Goal: Feedback & Contribution: Contribute content

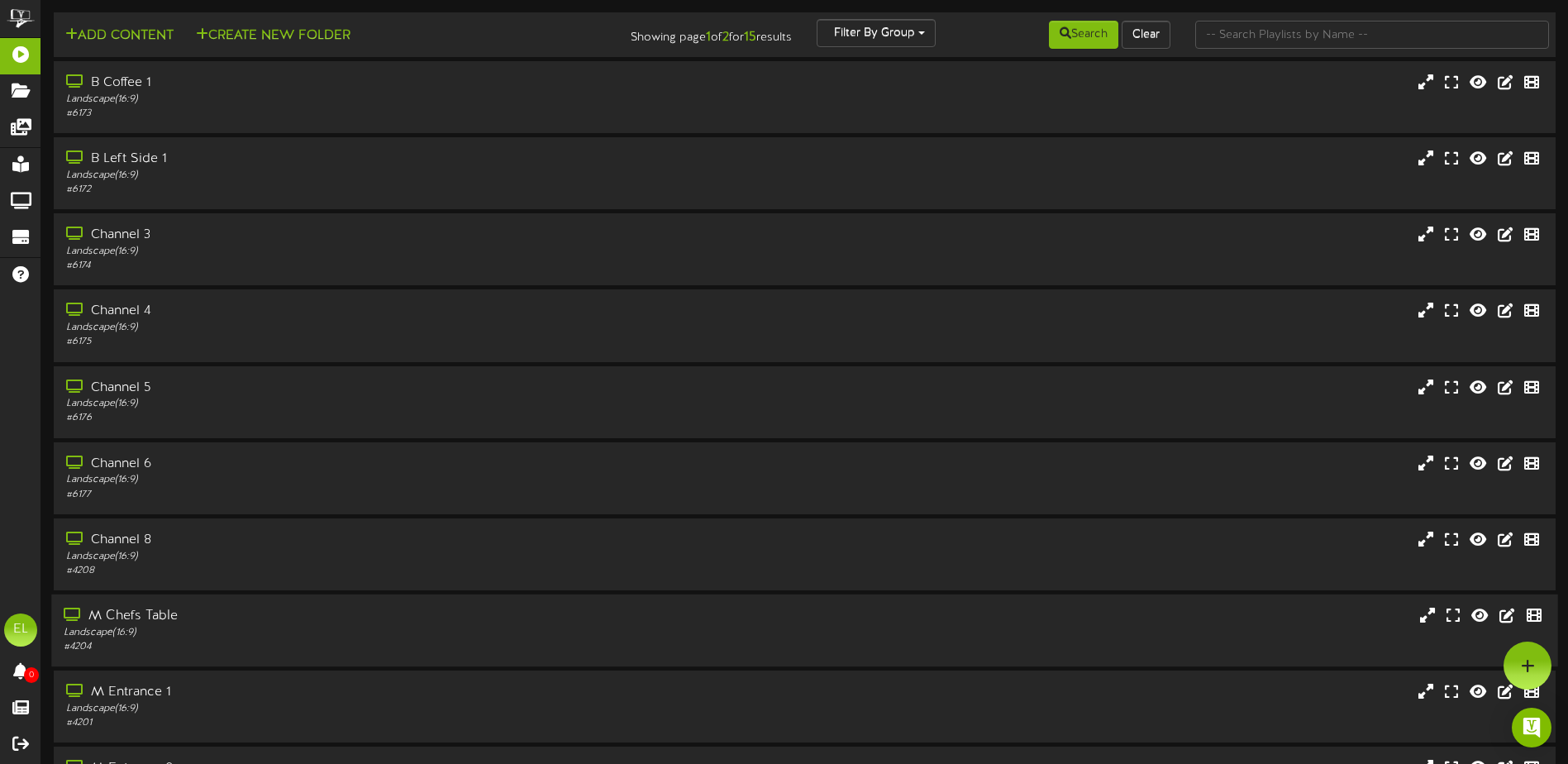
click at [140, 645] on div "# 4204" at bounding box center [366, 648] width 603 height 14
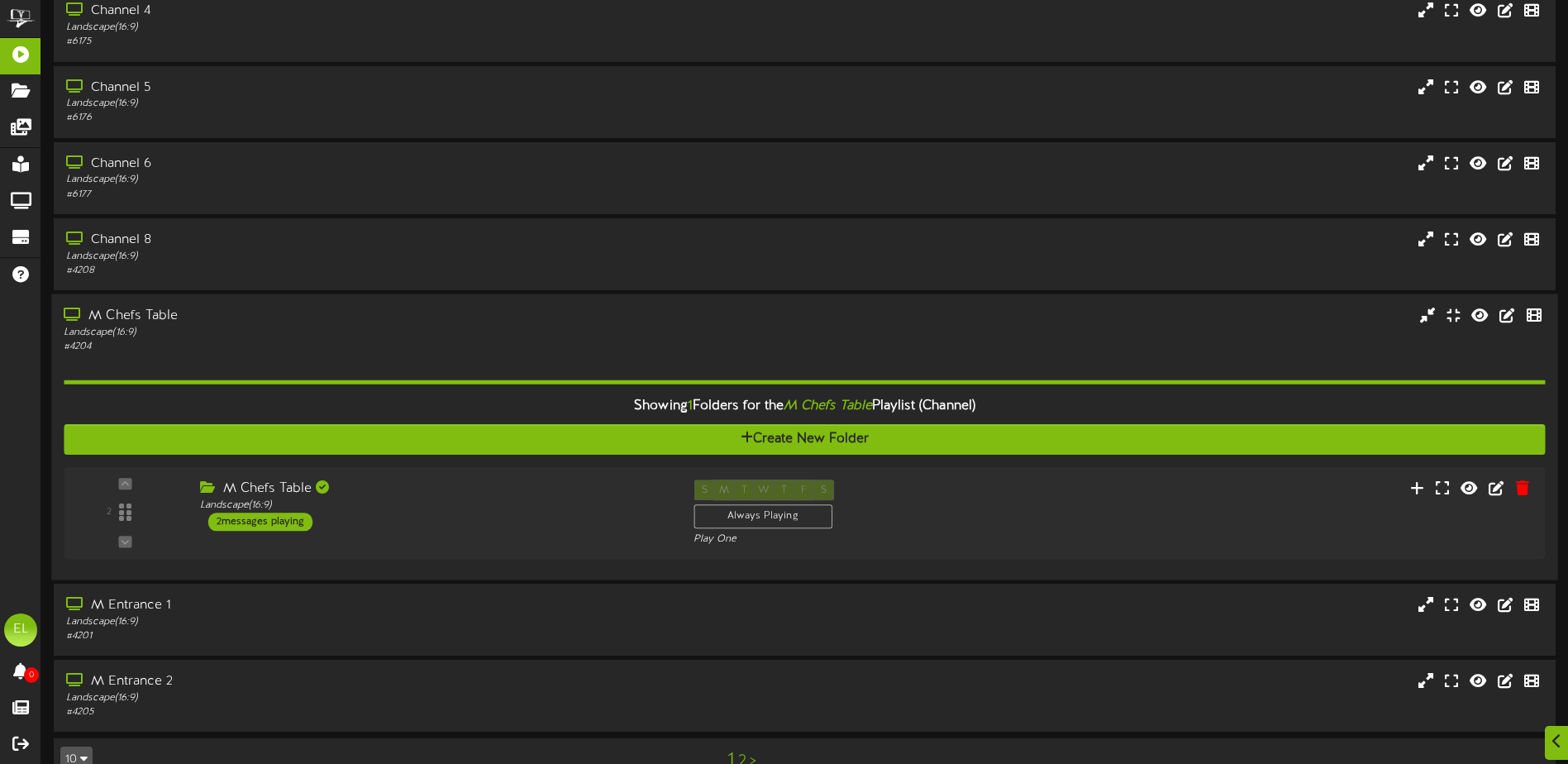
scroll to position [337, 0]
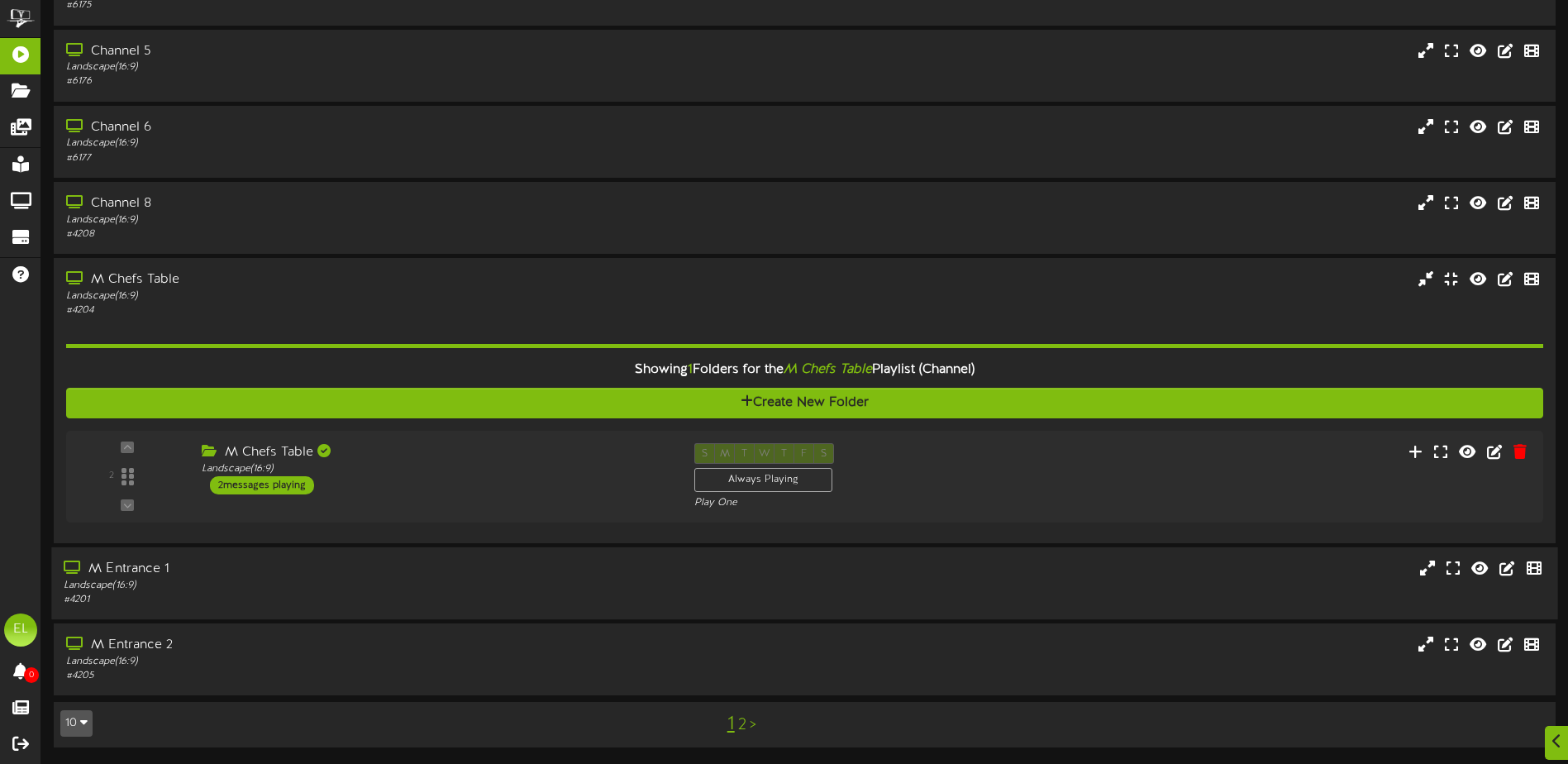
click at [278, 592] on div "Landscape ( 16:9 )" at bounding box center [366, 586] width 603 height 14
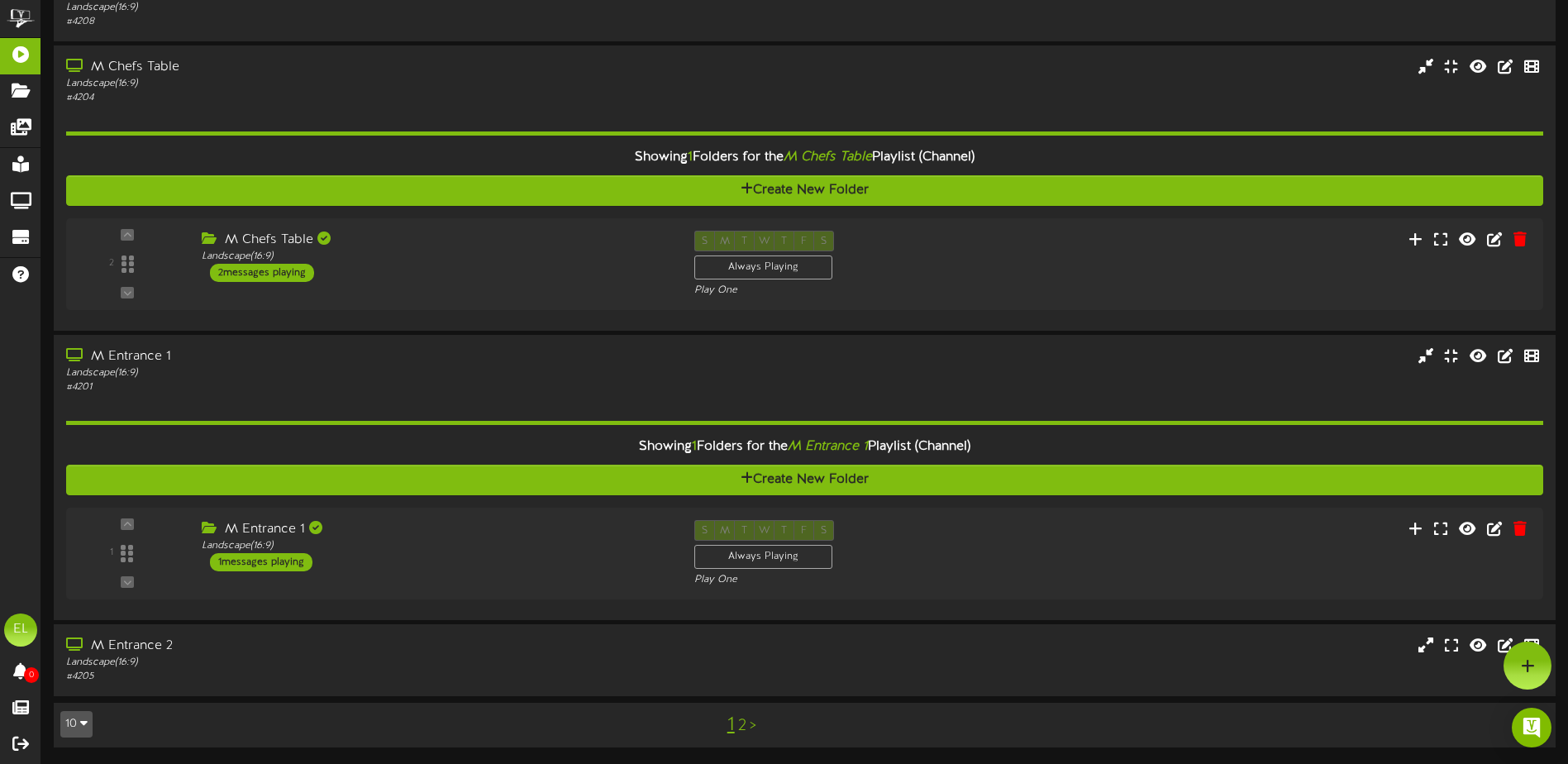
scroll to position [549, 0]
click at [385, 562] on div "M Entrance 1 Landscape ( 16:9 ) 1 messages playing" at bounding box center [431, 546] width 498 height 52
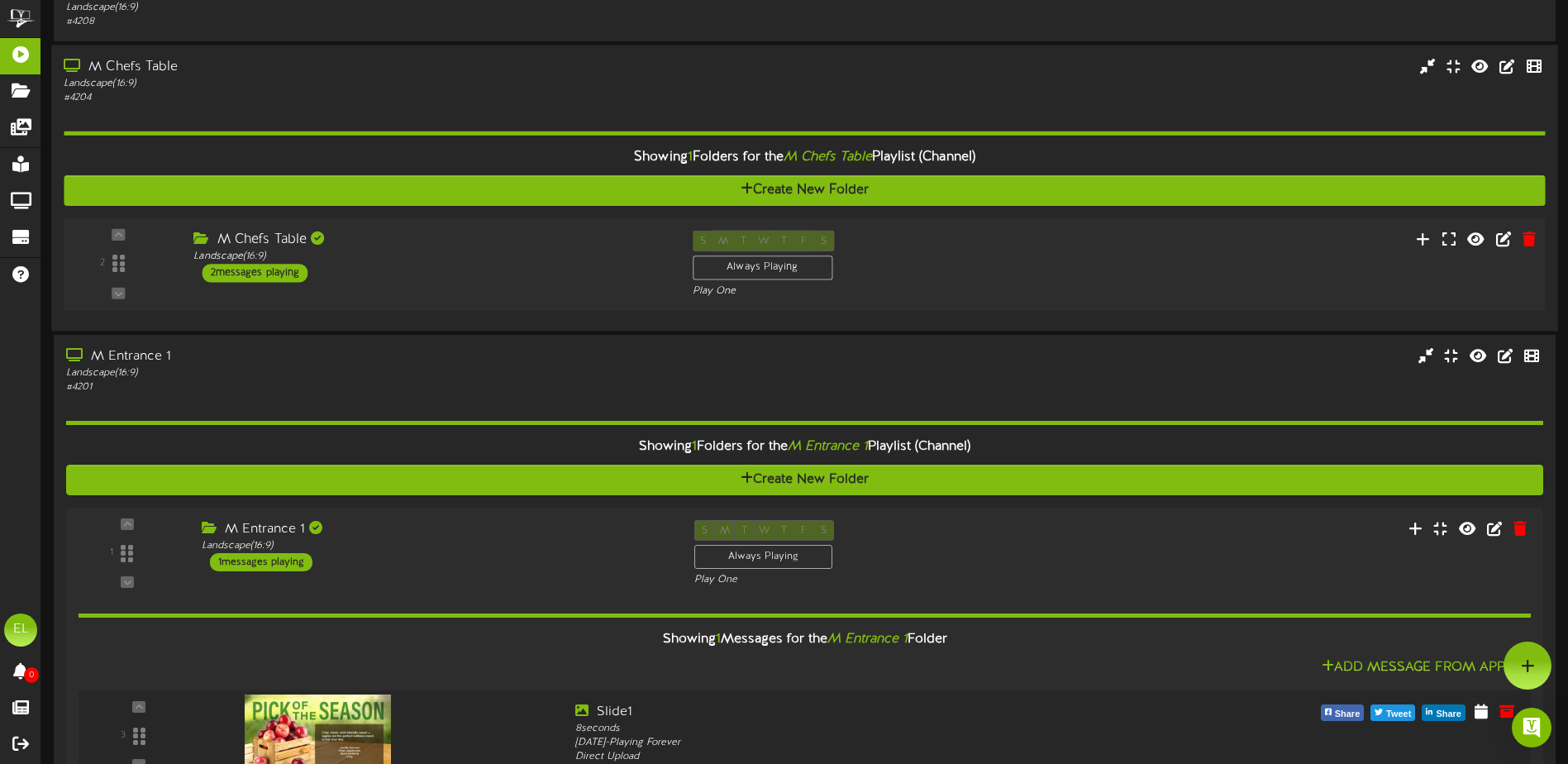
click at [403, 248] on div "M Chefs Table" at bounding box center [430, 239] width 474 height 19
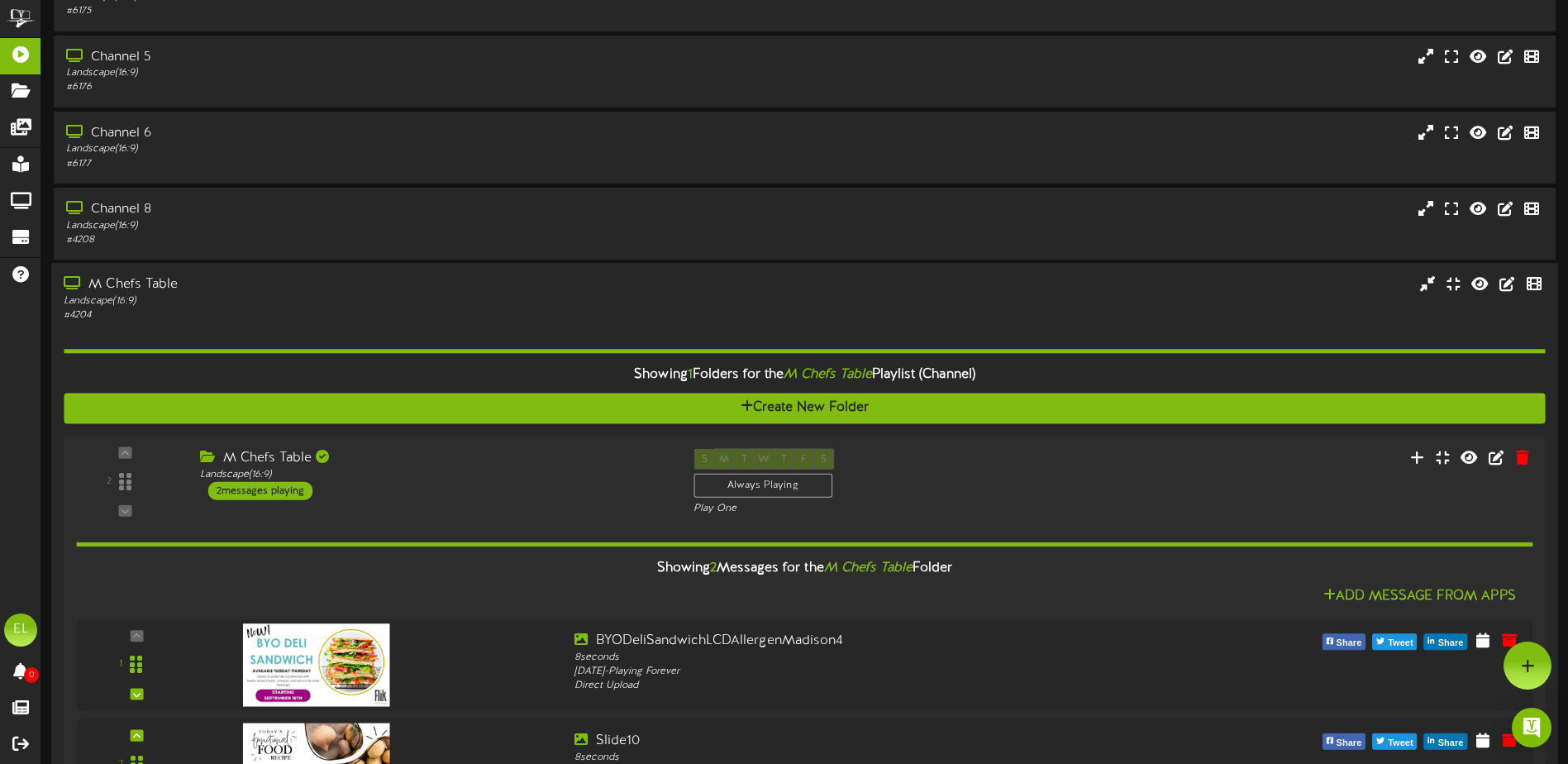
scroll to position [301, 0]
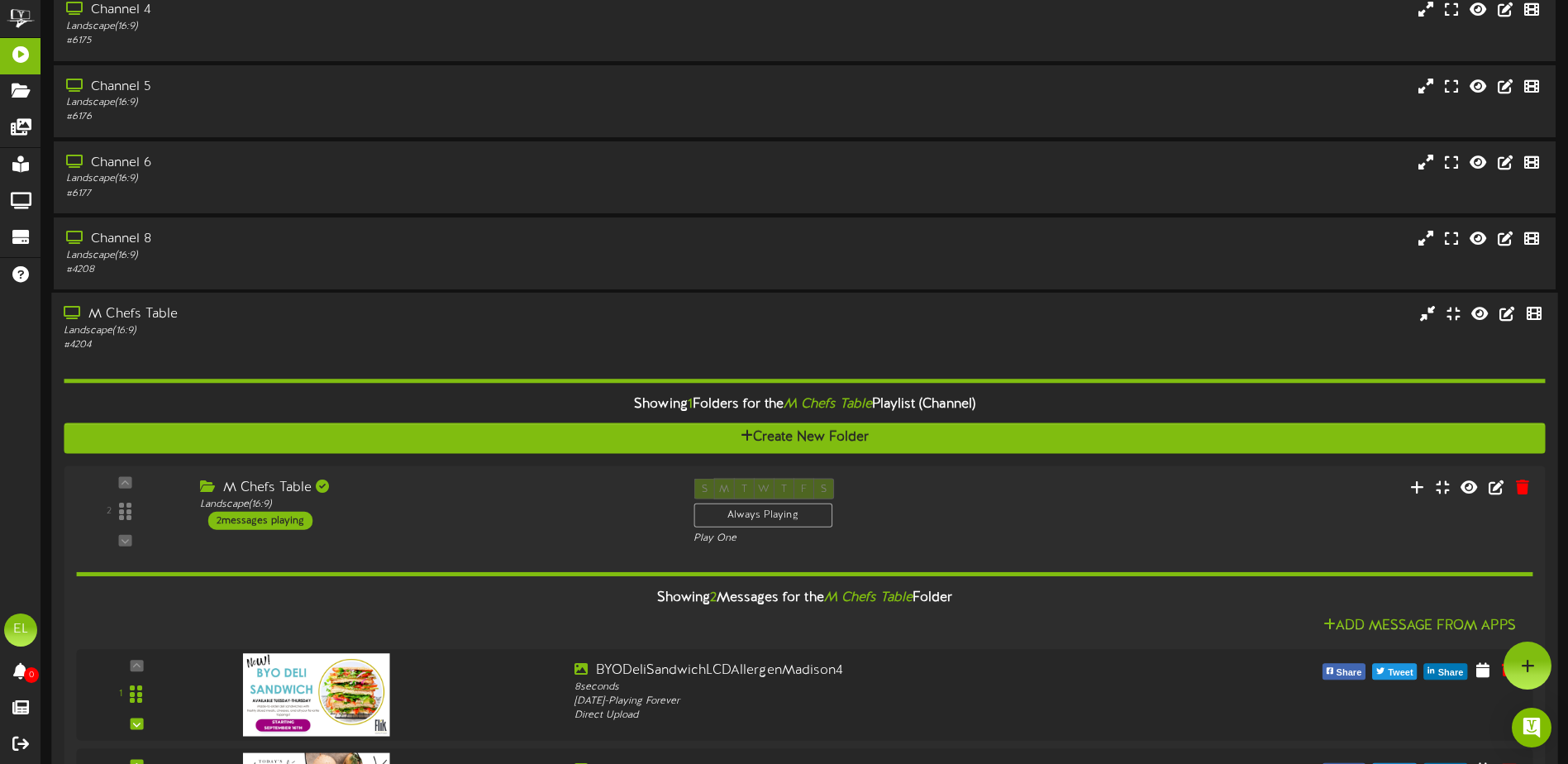
click at [158, 327] on div "Landscape ( 16:9 )" at bounding box center [366, 331] width 603 height 14
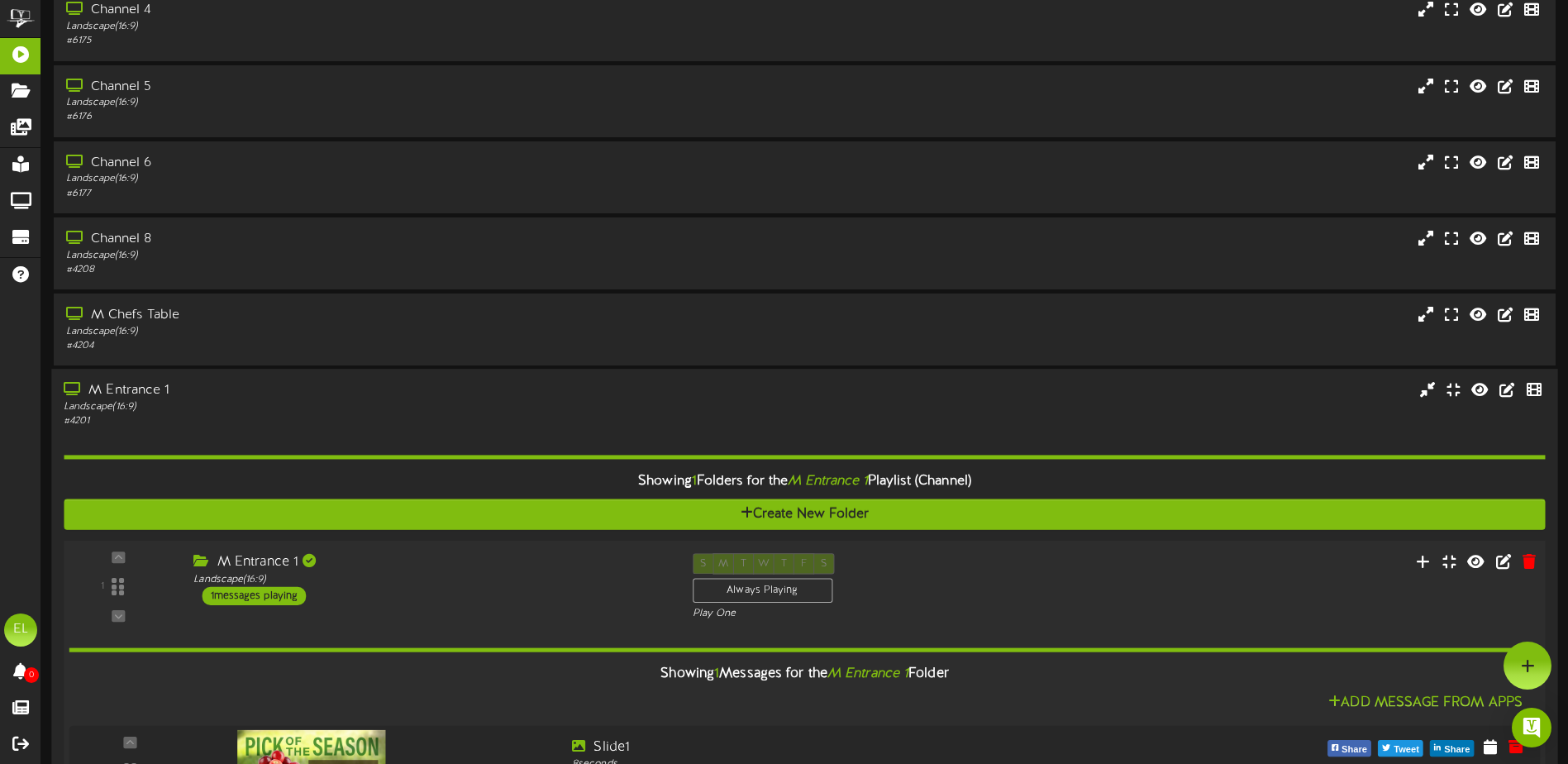
click at [452, 589] on div "M Entrance 1 Landscape ( 16:9 ) 1 messages playing" at bounding box center [431, 580] width 498 height 52
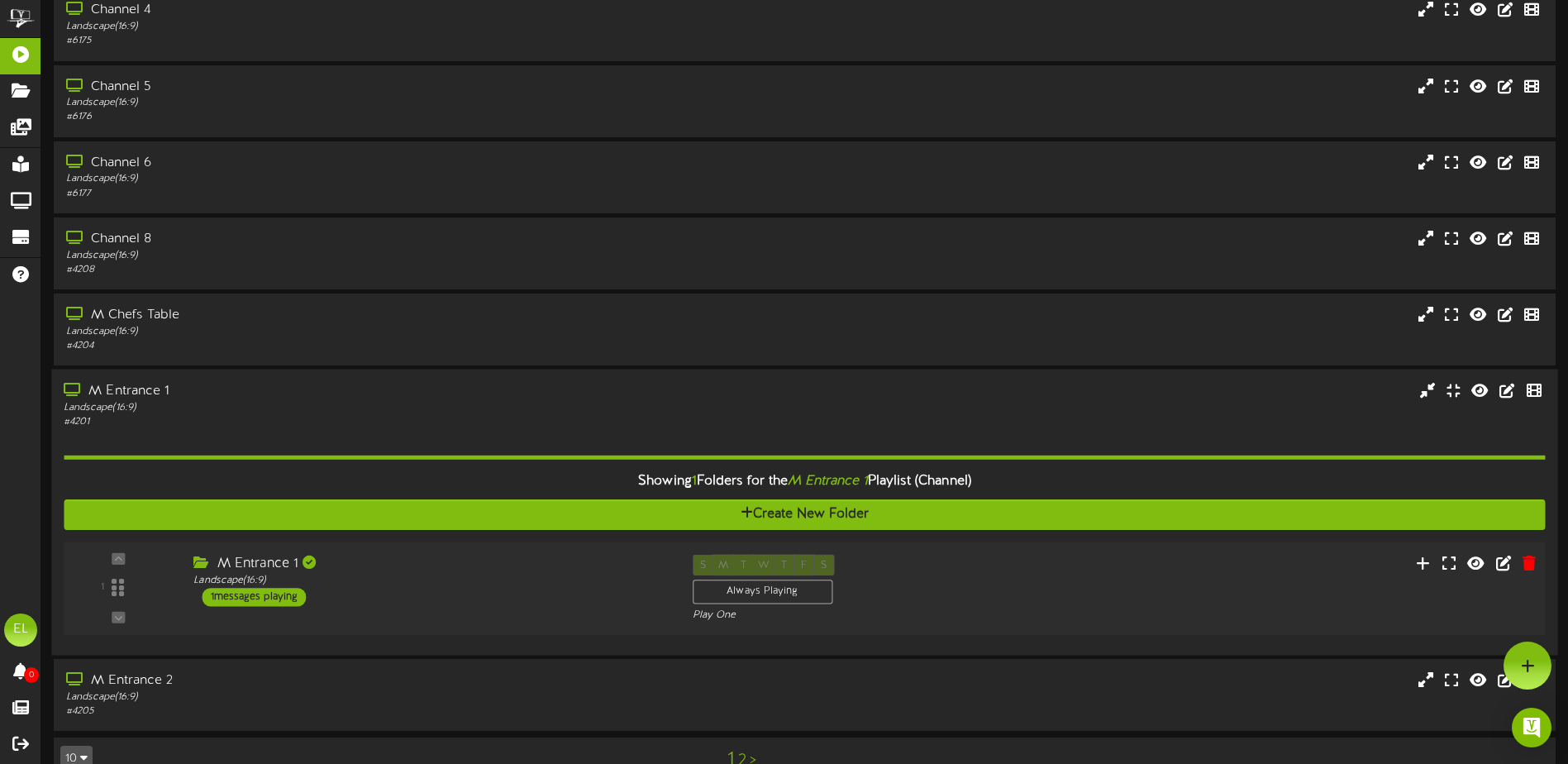
click at [451, 589] on div "M Entrance 1 Landscape ( 16:9 ) 1 messages playing" at bounding box center [431, 581] width 498 height 52
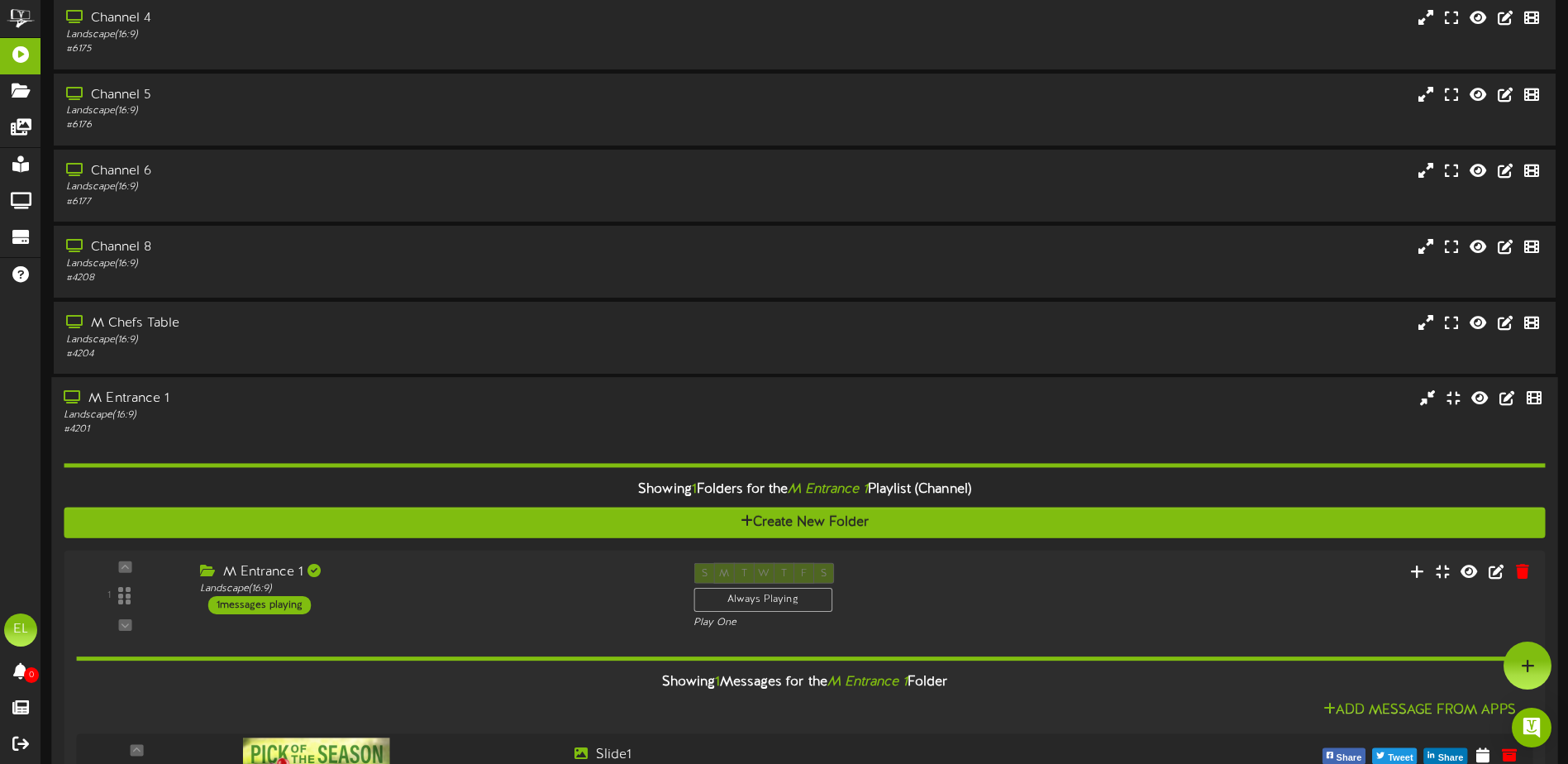
scroll to position [290, 0]
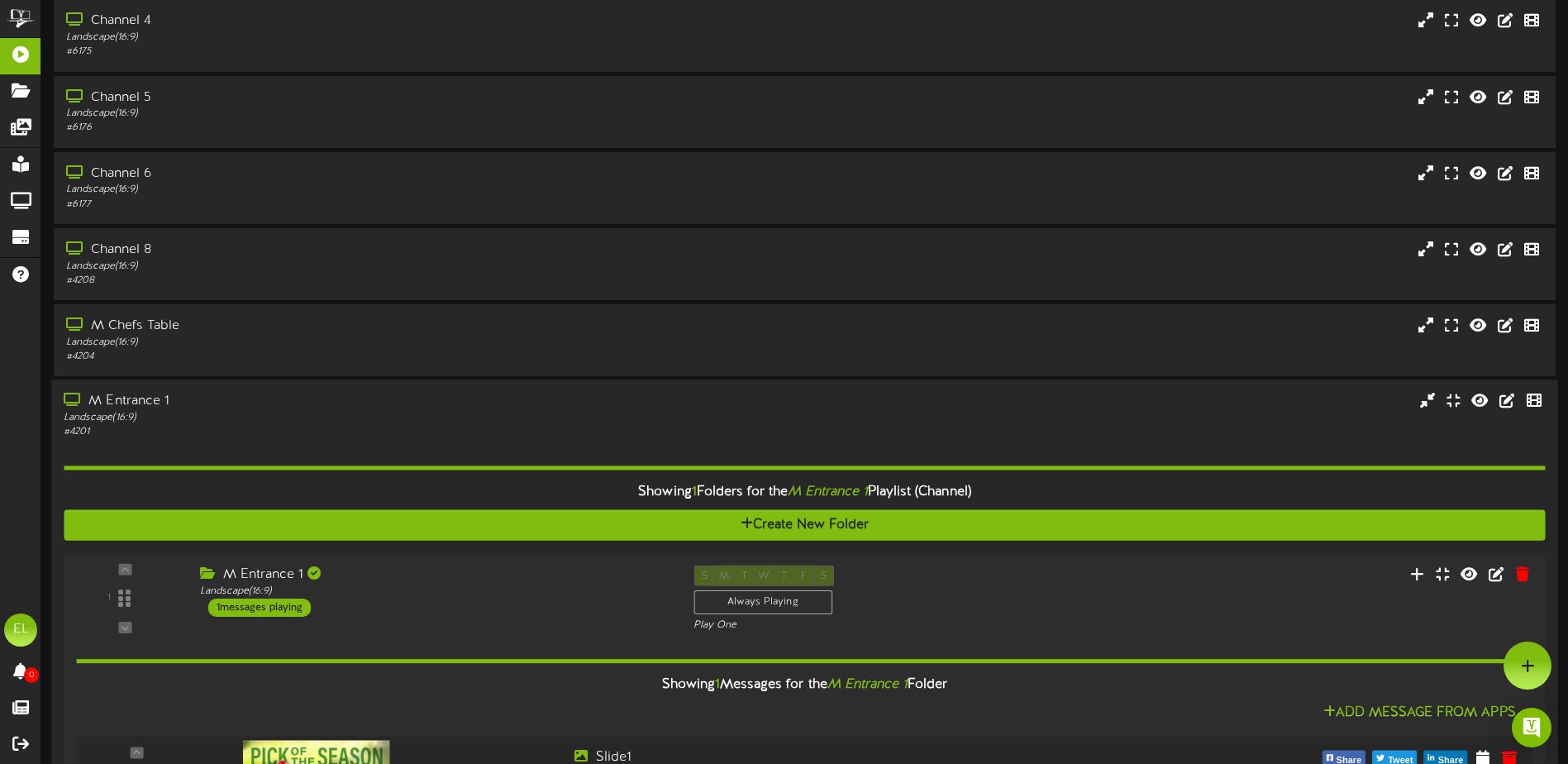
click at [158, 392] on div "M Entrance 1" at bounding box center [366, 401] width 603 height 19
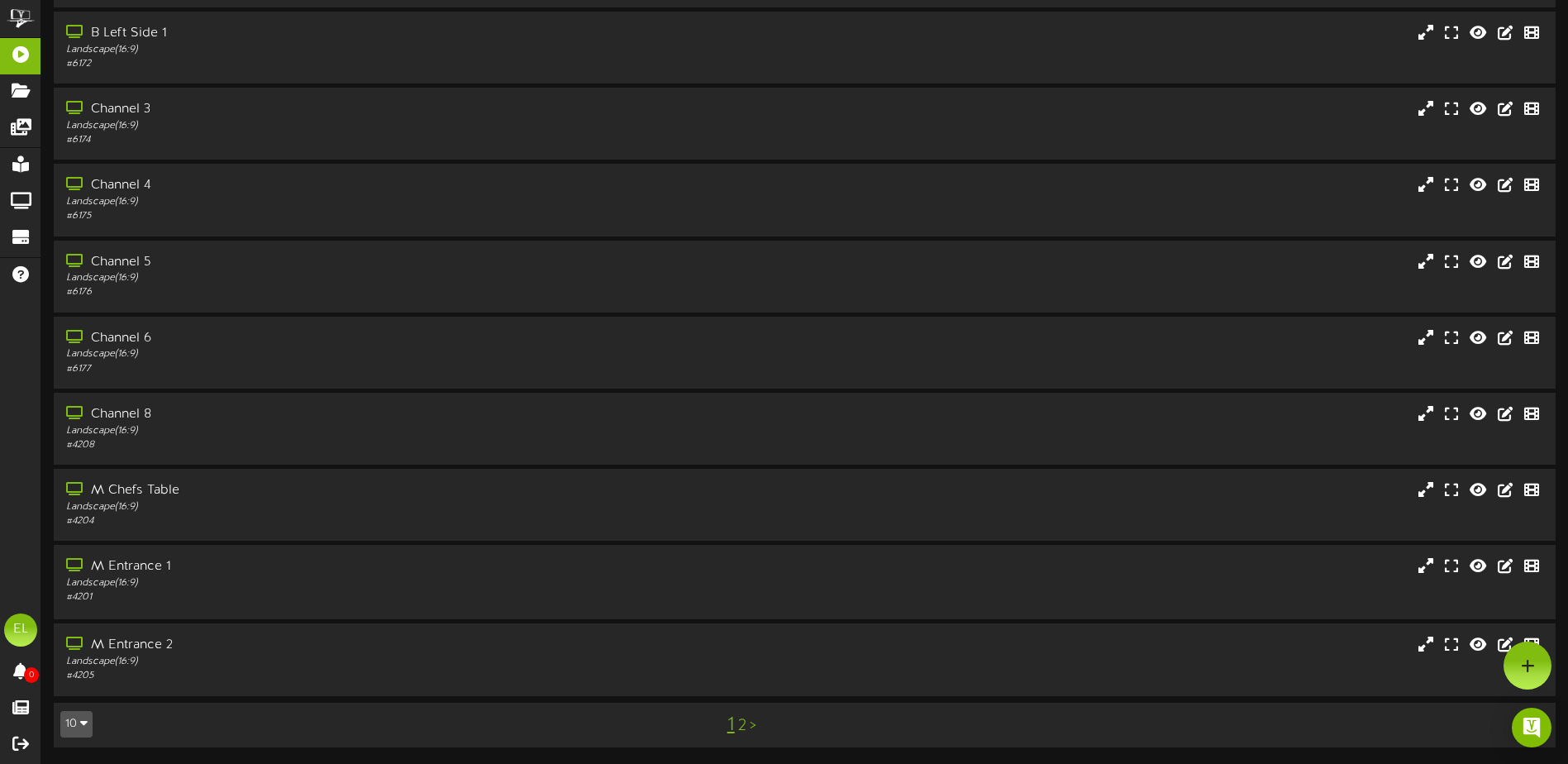
scroll to position [123, 0]
click at [184, 498] on div "M Chefs Table" at bounding box center [366, 493] width 603 height 19
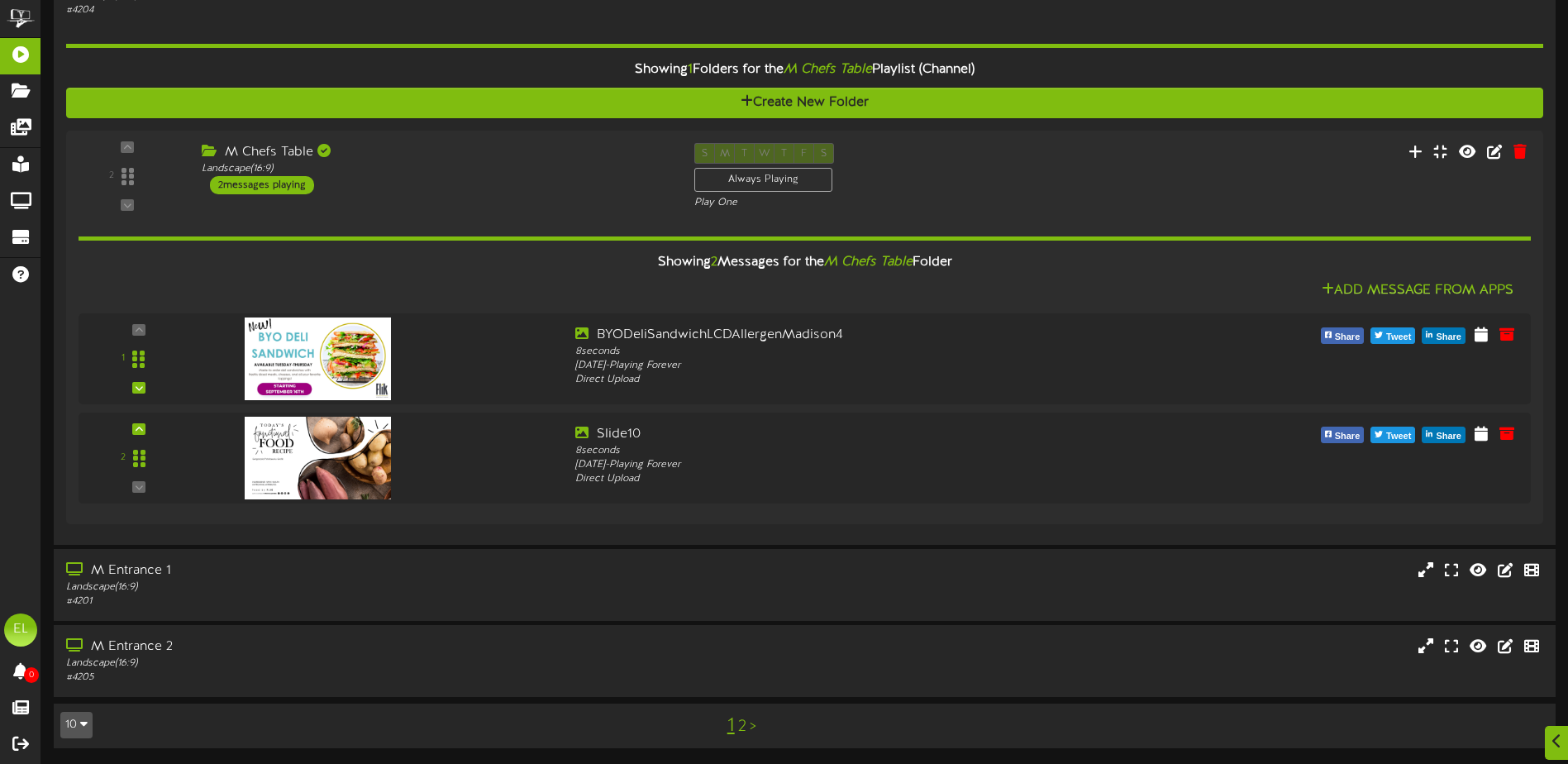
scroll to position [638, 0]
click at [189, 676] on div "# 4205" at bounding box center [366, 677] width 603 height 14
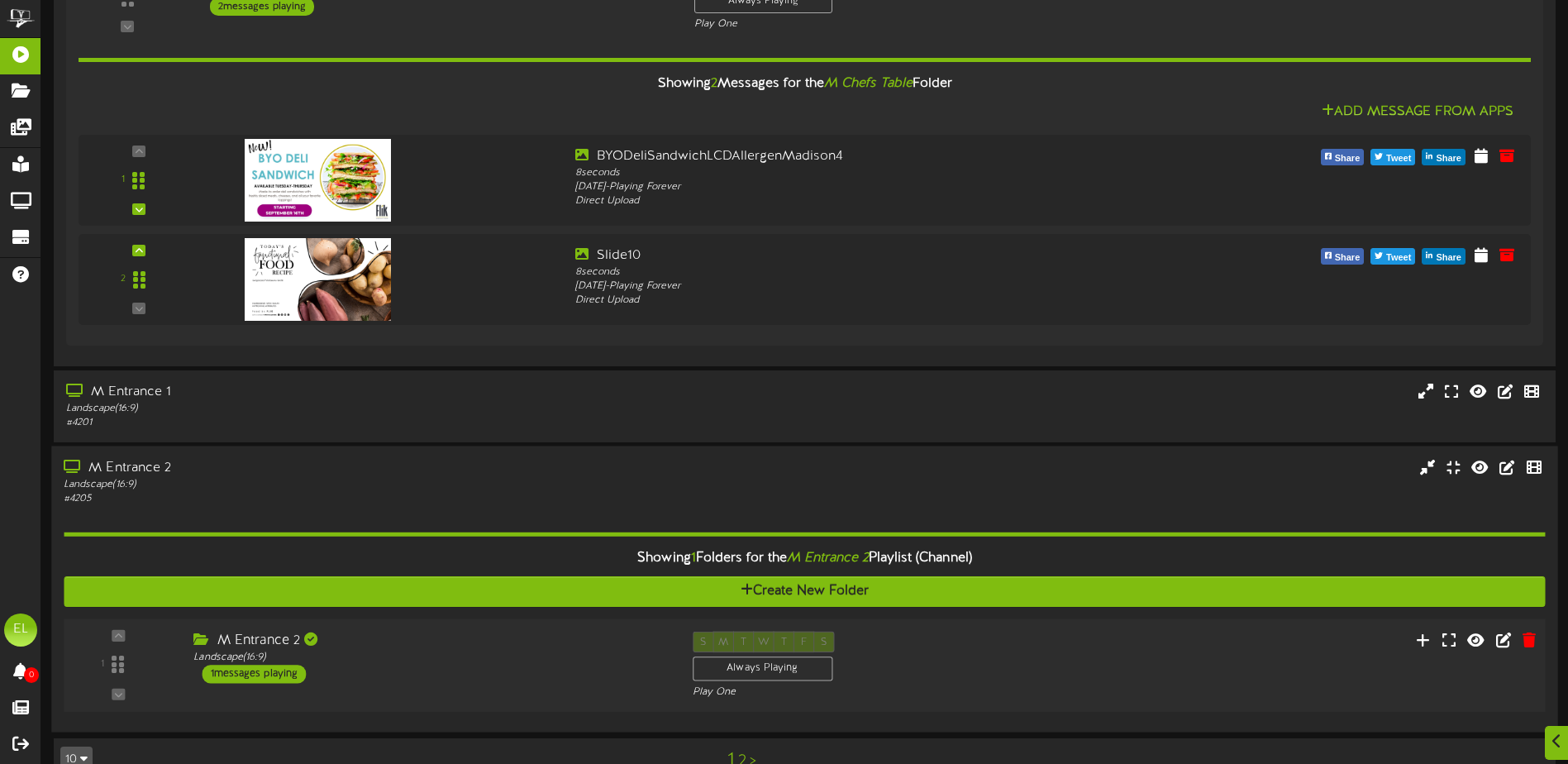
scroll to position [851, 0]
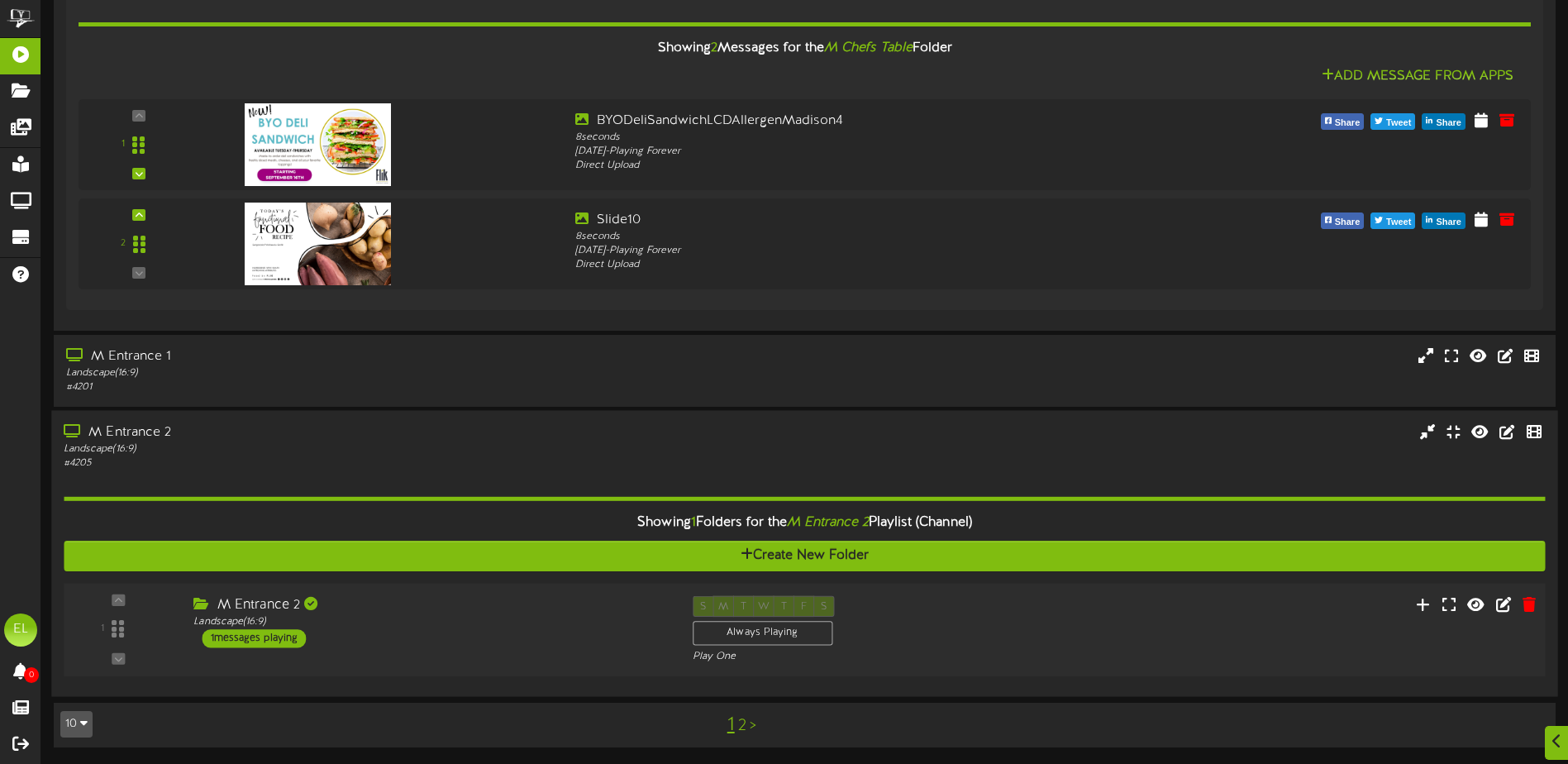
click at [403, 633] on div "M Entrance 2 Landscape ( 16:9 ) 1 messages playing" at bounding box center [431, 621] width 498 height 52
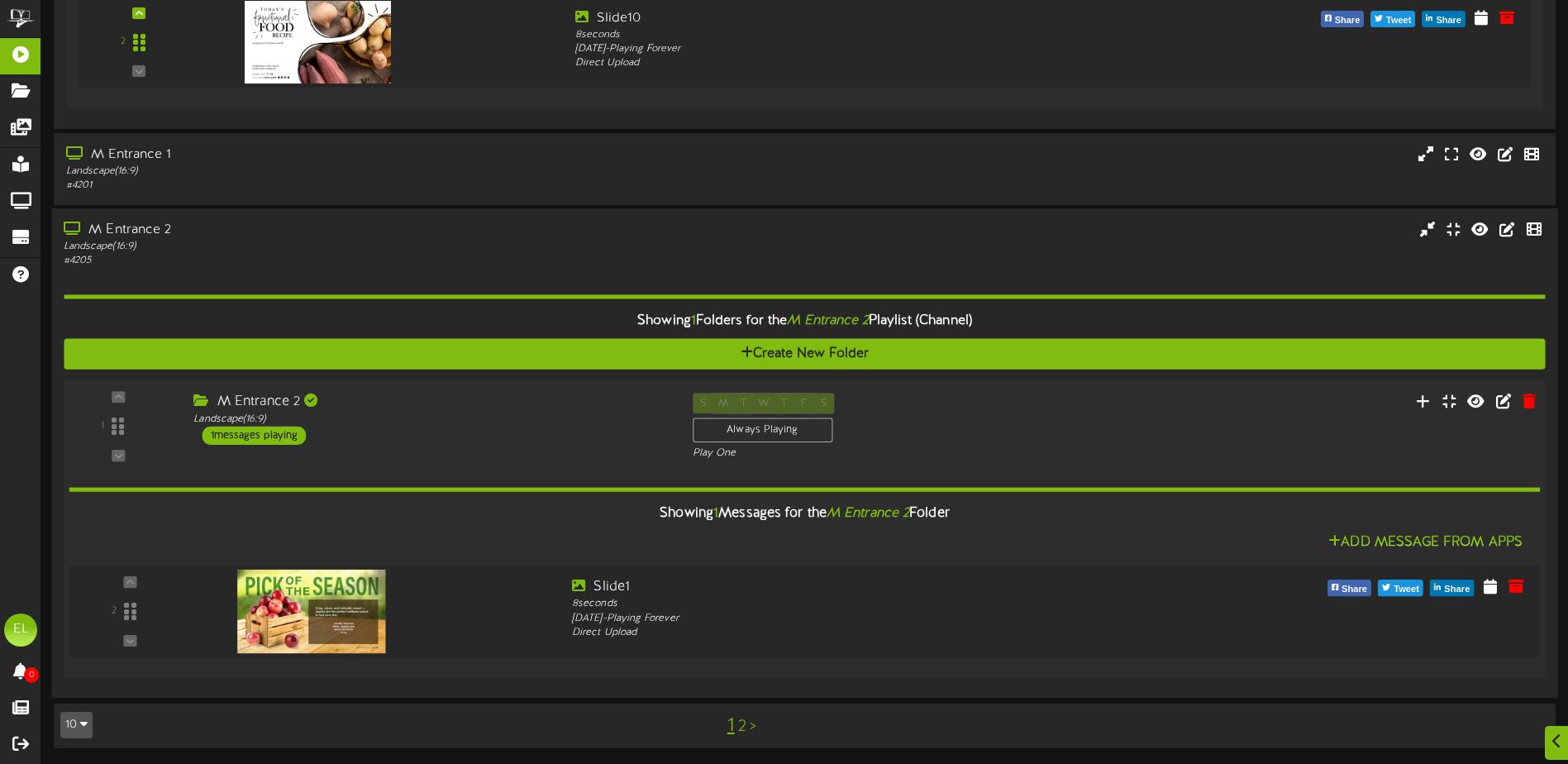
scroll to position [1054, 0]
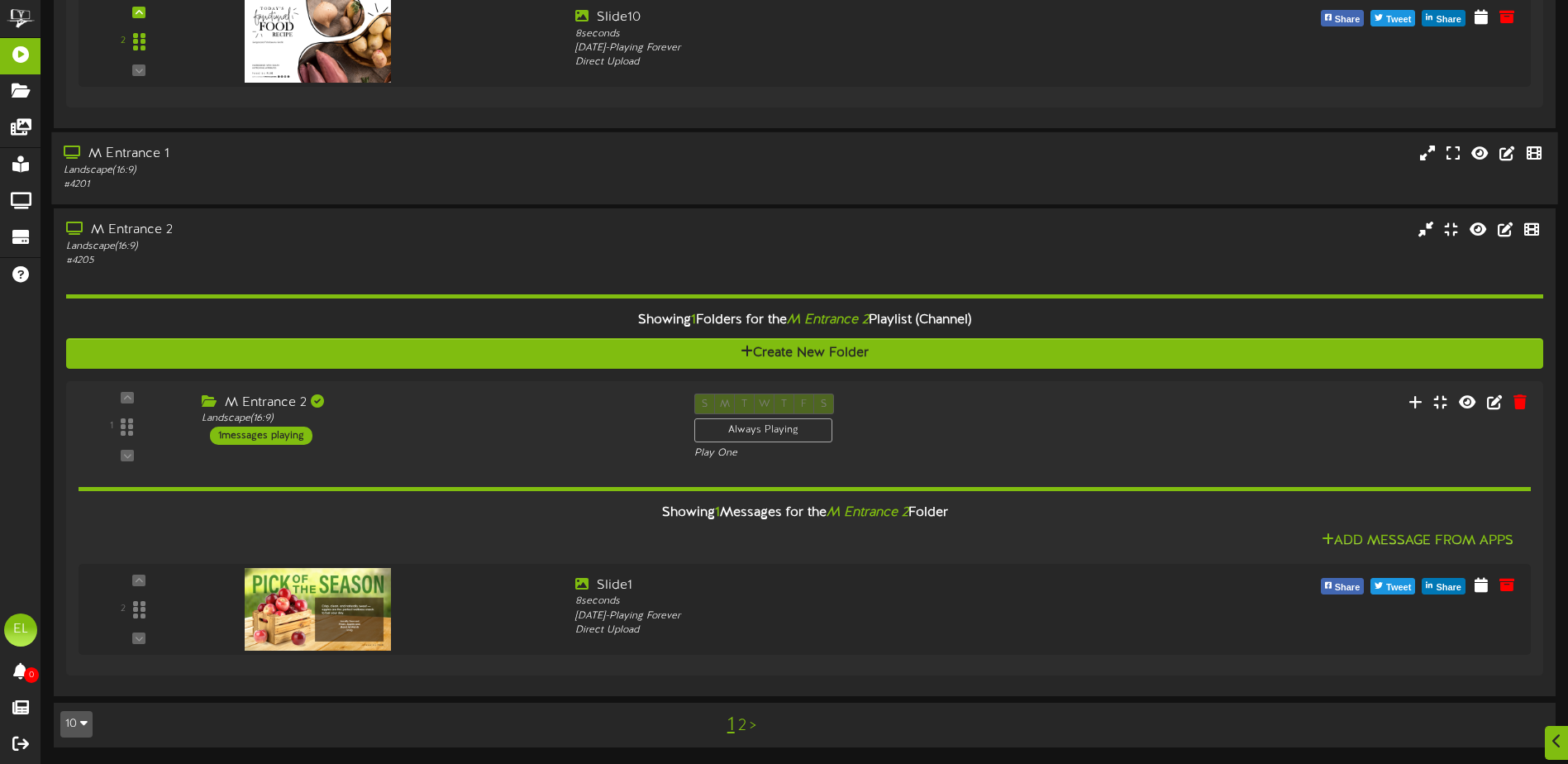
click at [172, 171] on div "Landscape ( 16:9 )" at bounding box center [366, 170] width 603 height 14
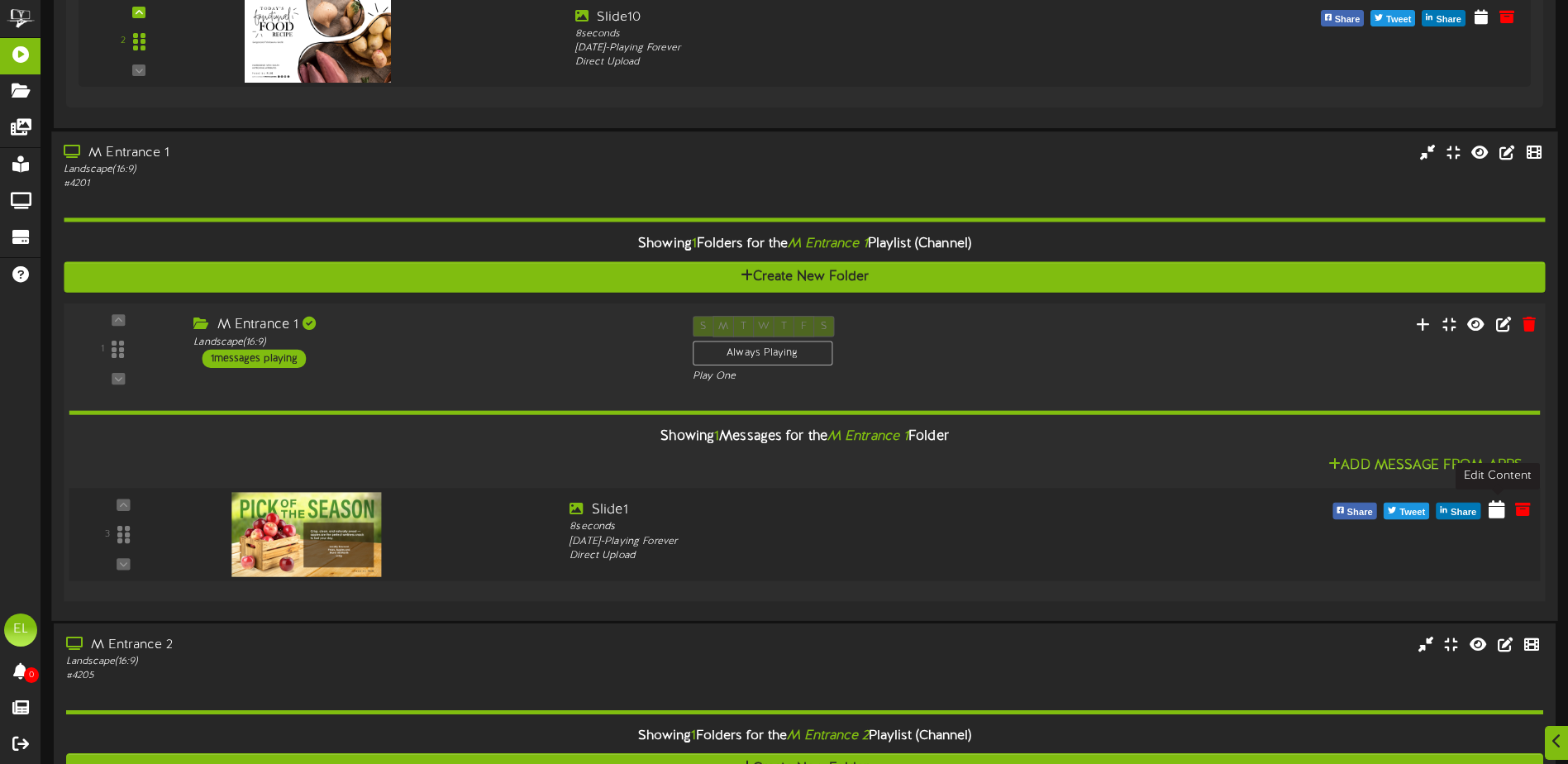
click at [1496, 510] on icon at bounding box center [1497, 508] width 16 height 18
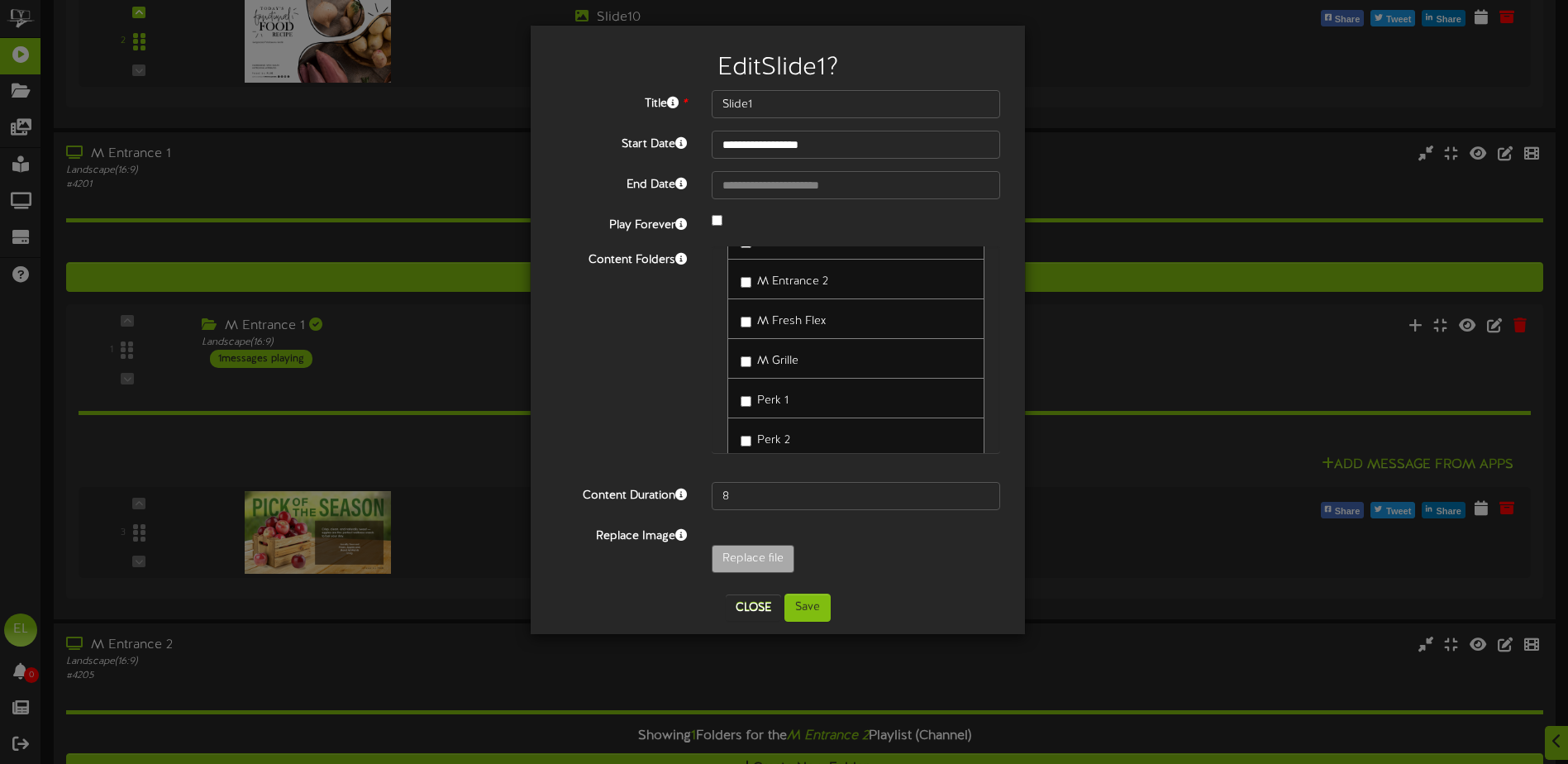
scroll to position [0, 0]
click at [1093, 496] on div "**********" at bounding box center [784, 382] width 1568 height 764
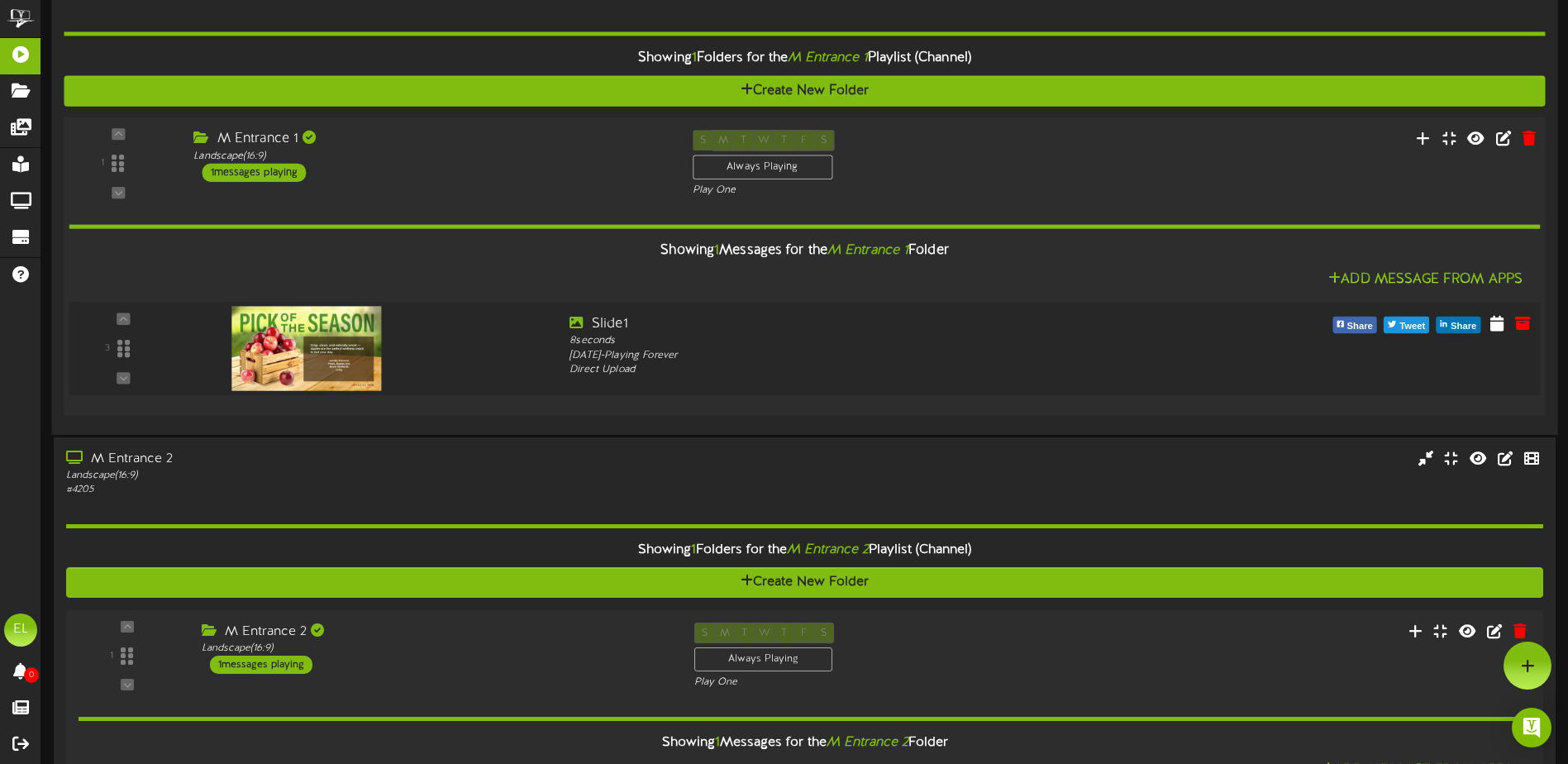
scroll to position [1221, 0]
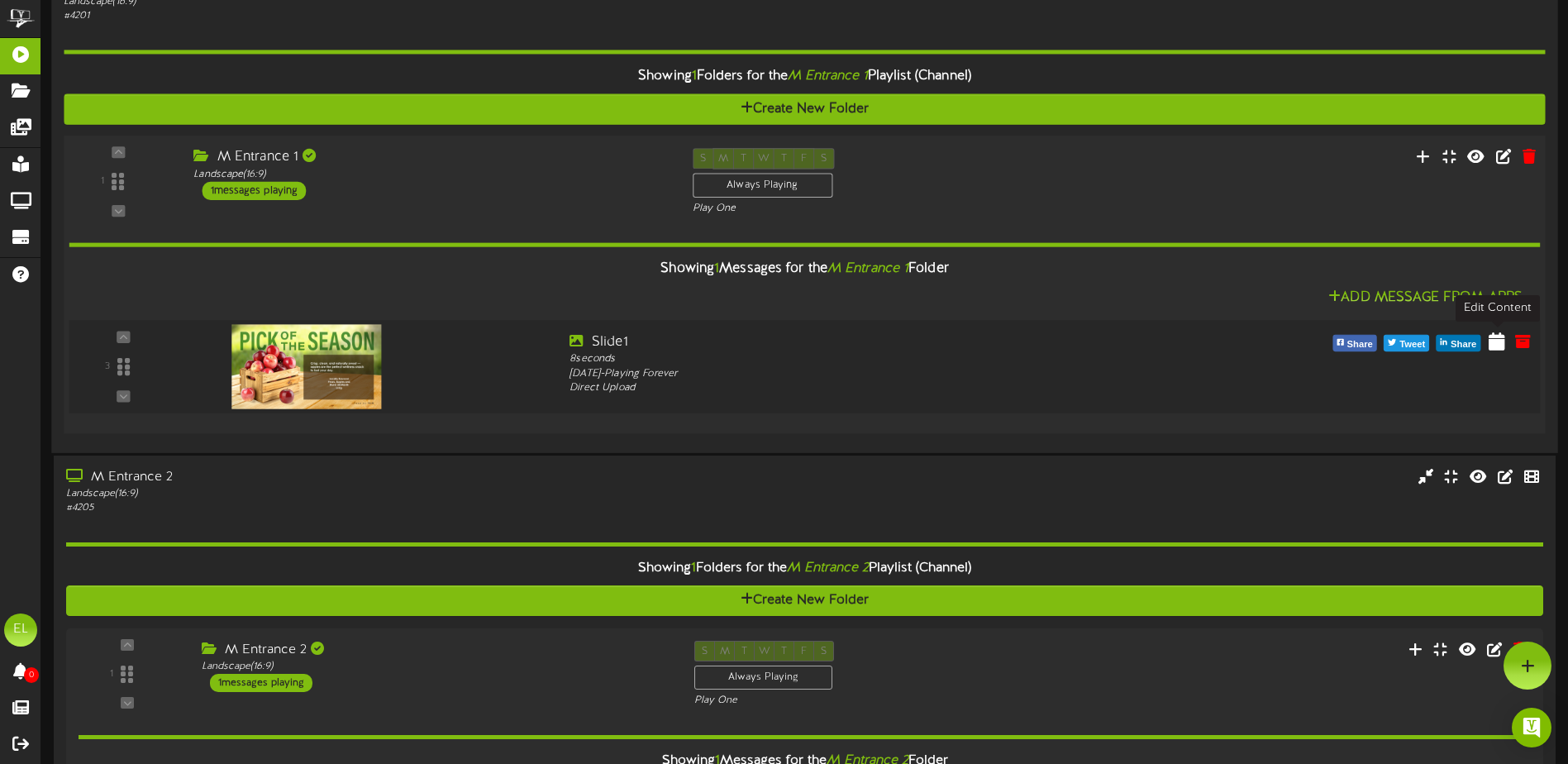
click at [1497, 340] on icon at bounding box center [1497, 340] width 16 height 18
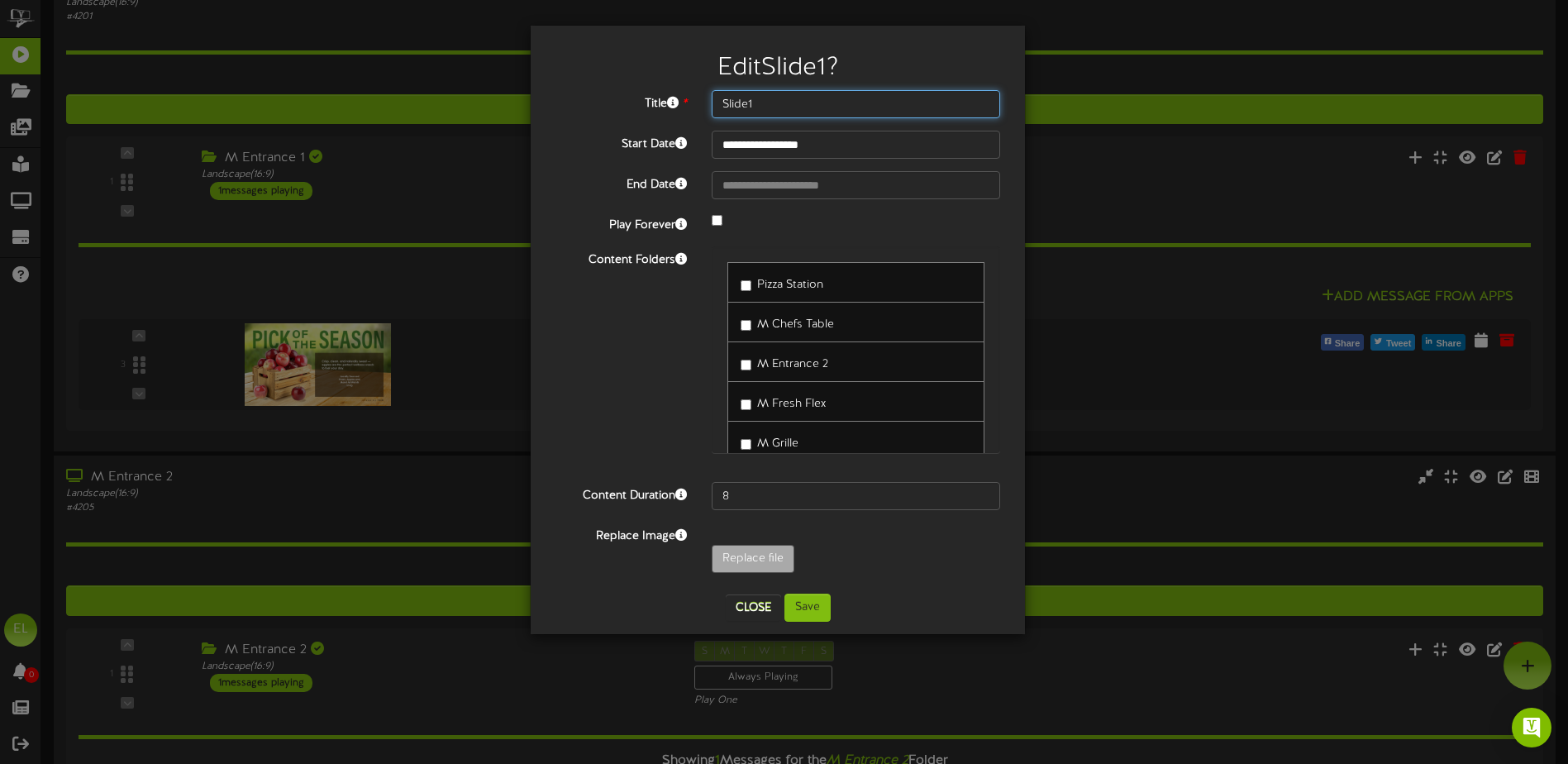
click at [778, 107] on input "Slide1" at bounding box center [856, 104] width 289 height 28
click at [766, 613] on button "Close" at bounding box center [753, 607] width 55 height 26
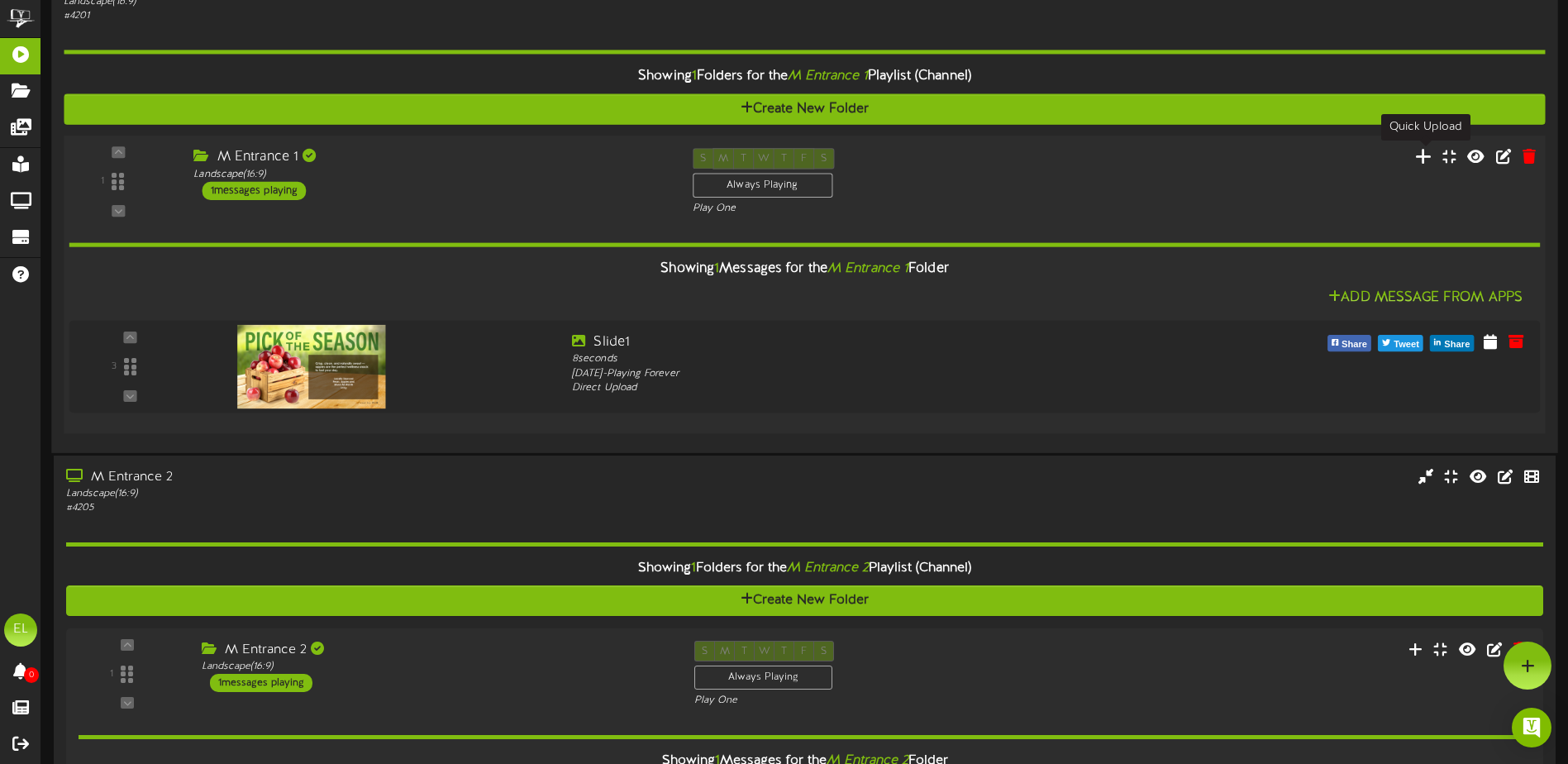
click at [1431, 162] on icon at bounding box center [1424, 155] width 17 height 18
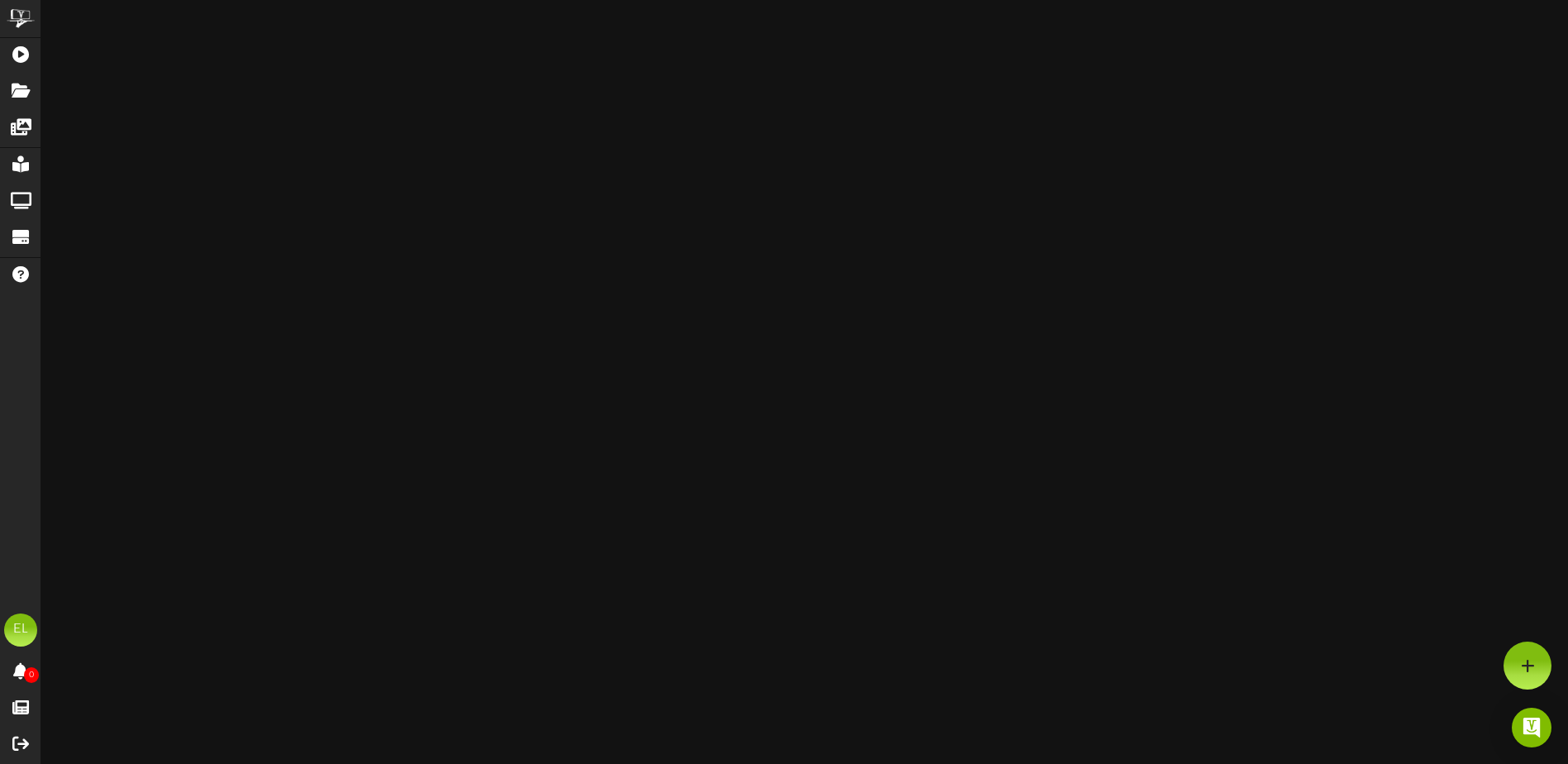
scroll to position [1144, 0]
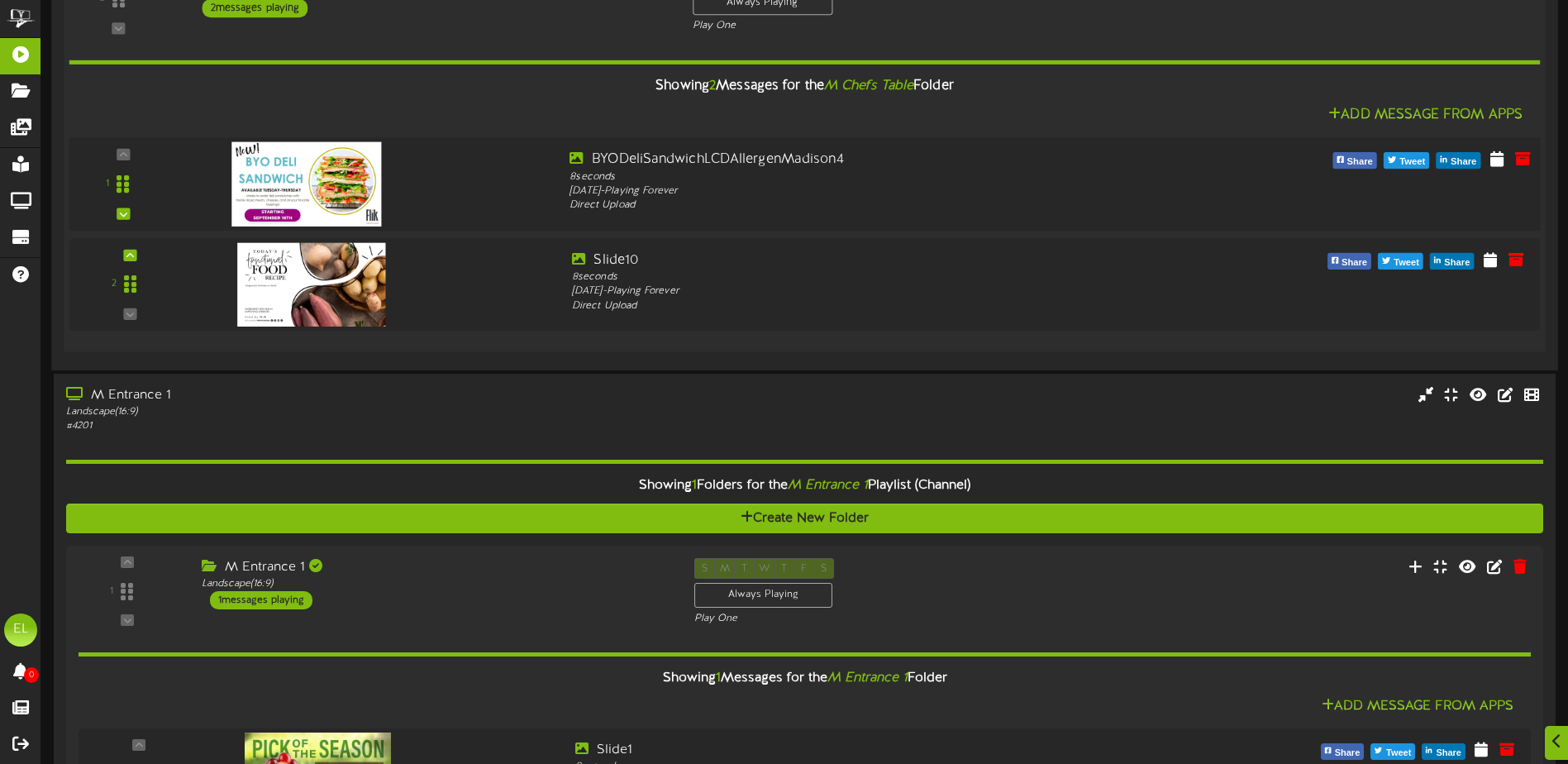
scroll to position [814, 0]
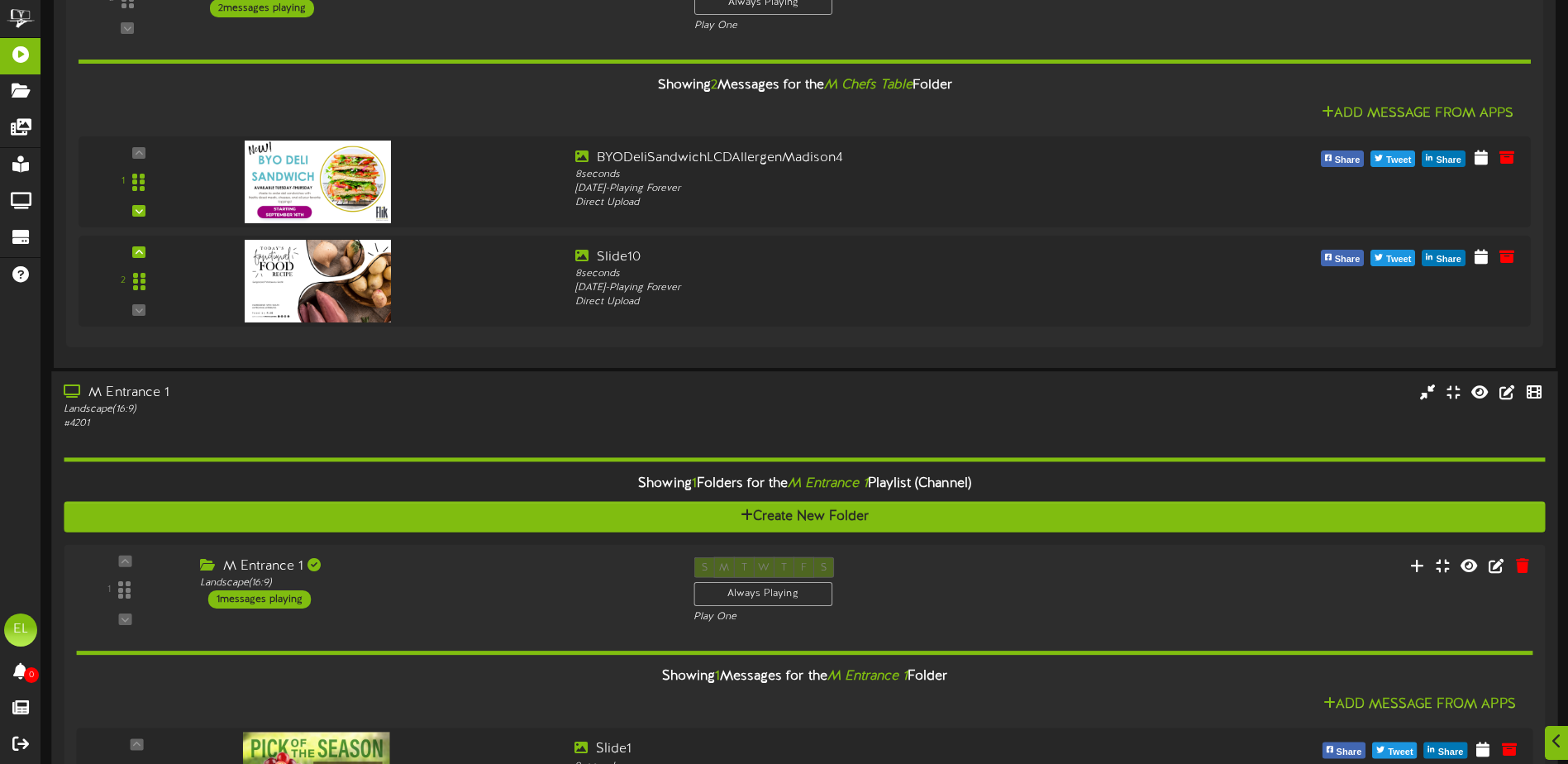
click at [1140, 426] on div "M Entrance 1 Landscape ( 16:9 ) # 4201" at bounding box center [804, 407] width 1506 height 47
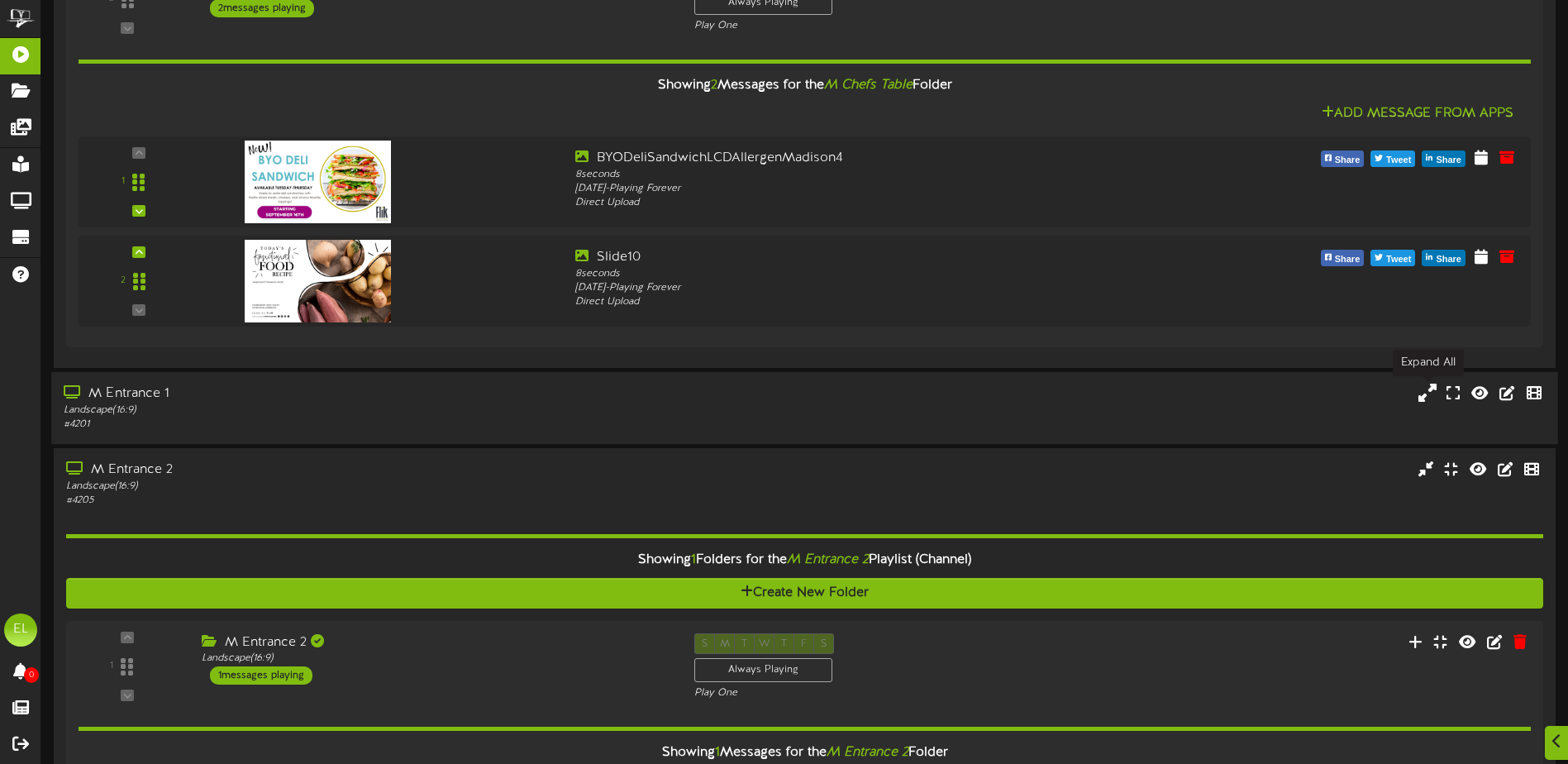
click at [1426, 399] on icon at bounding box center [1427, 392] width 18 height 18
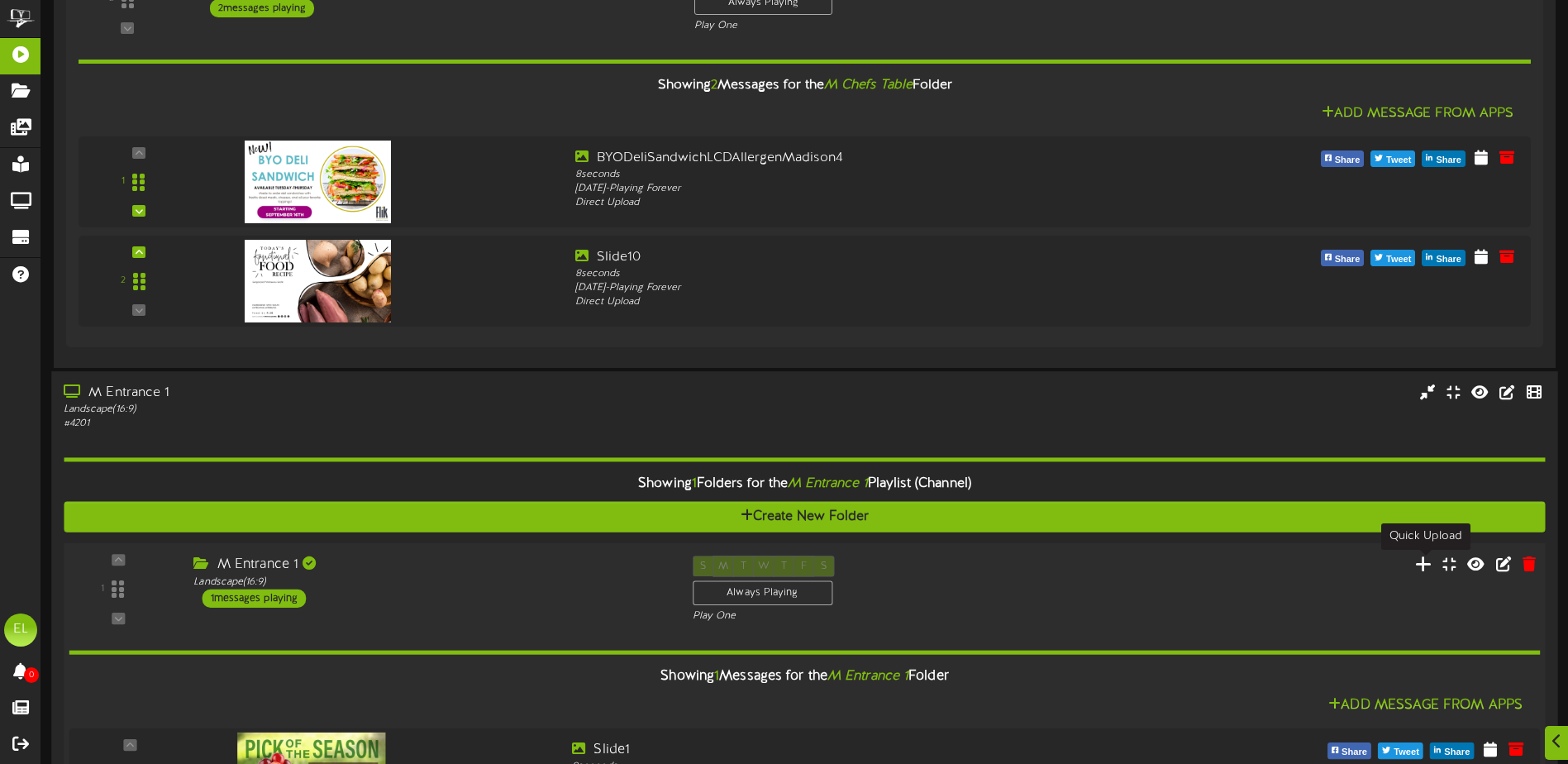
click at [1426, 564] on icon at bounding box center [1424, 564] width 17 height 18
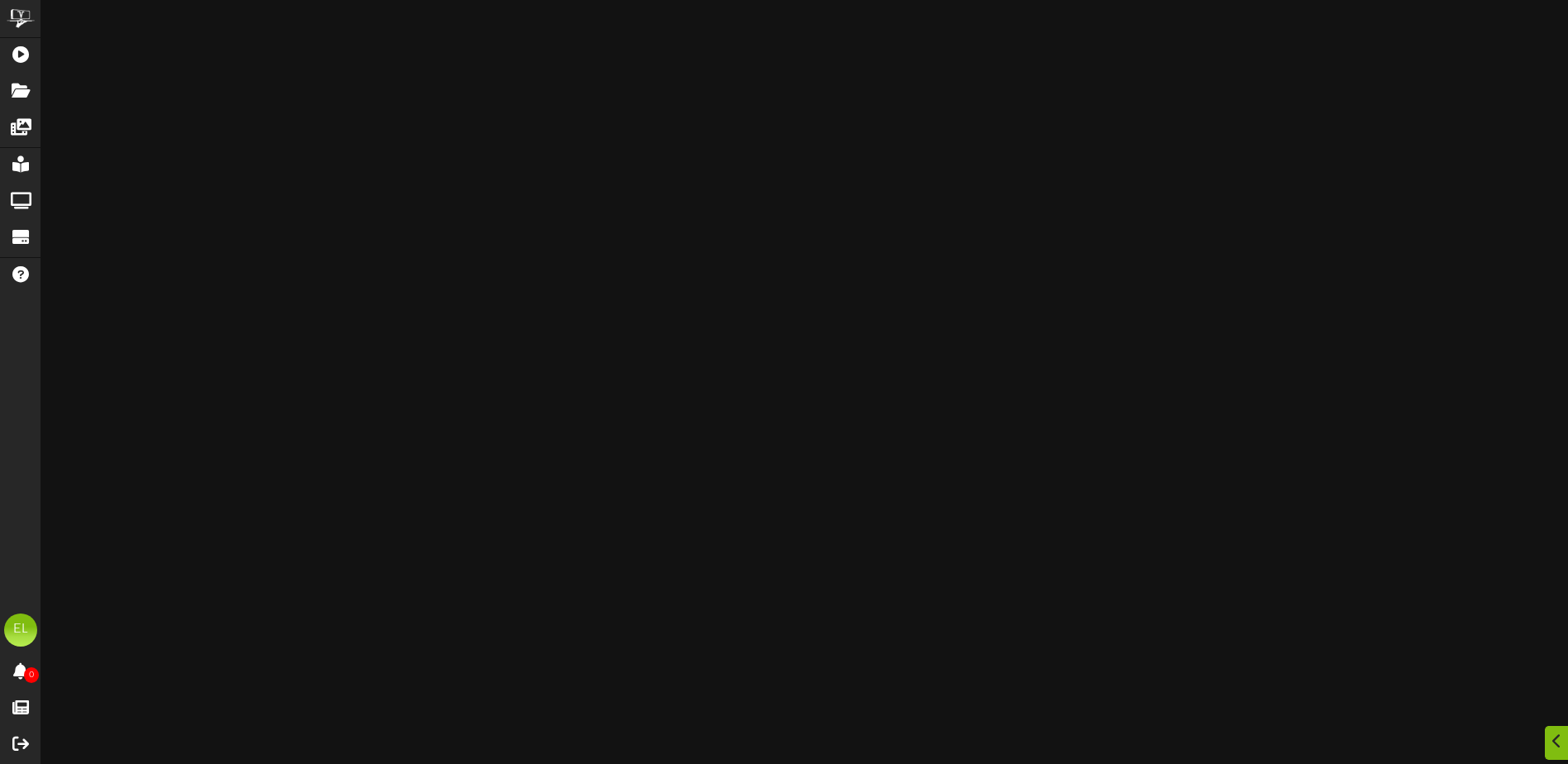
scroll to position [1144, 0]
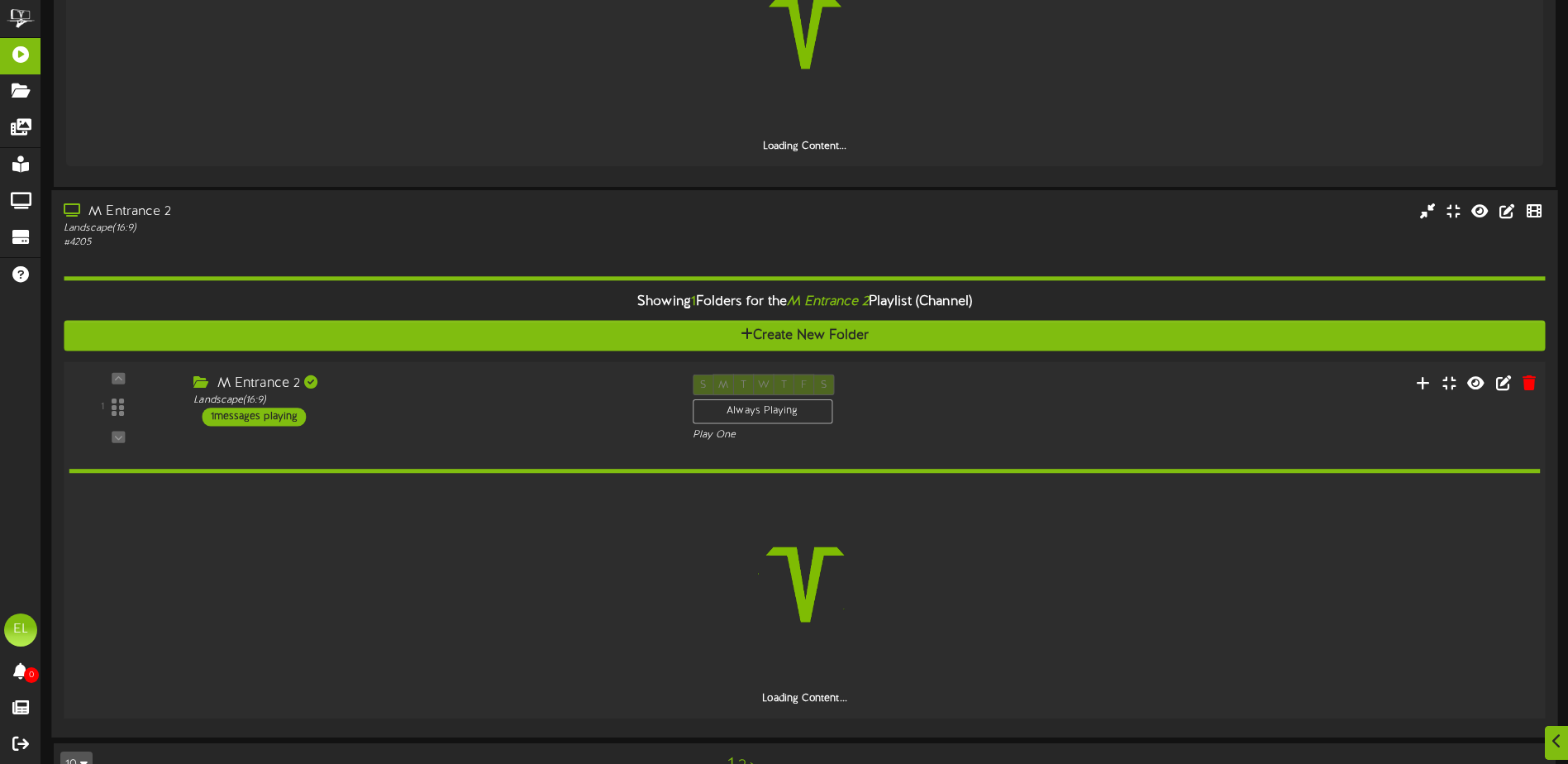
scroll to position [1585, 0]
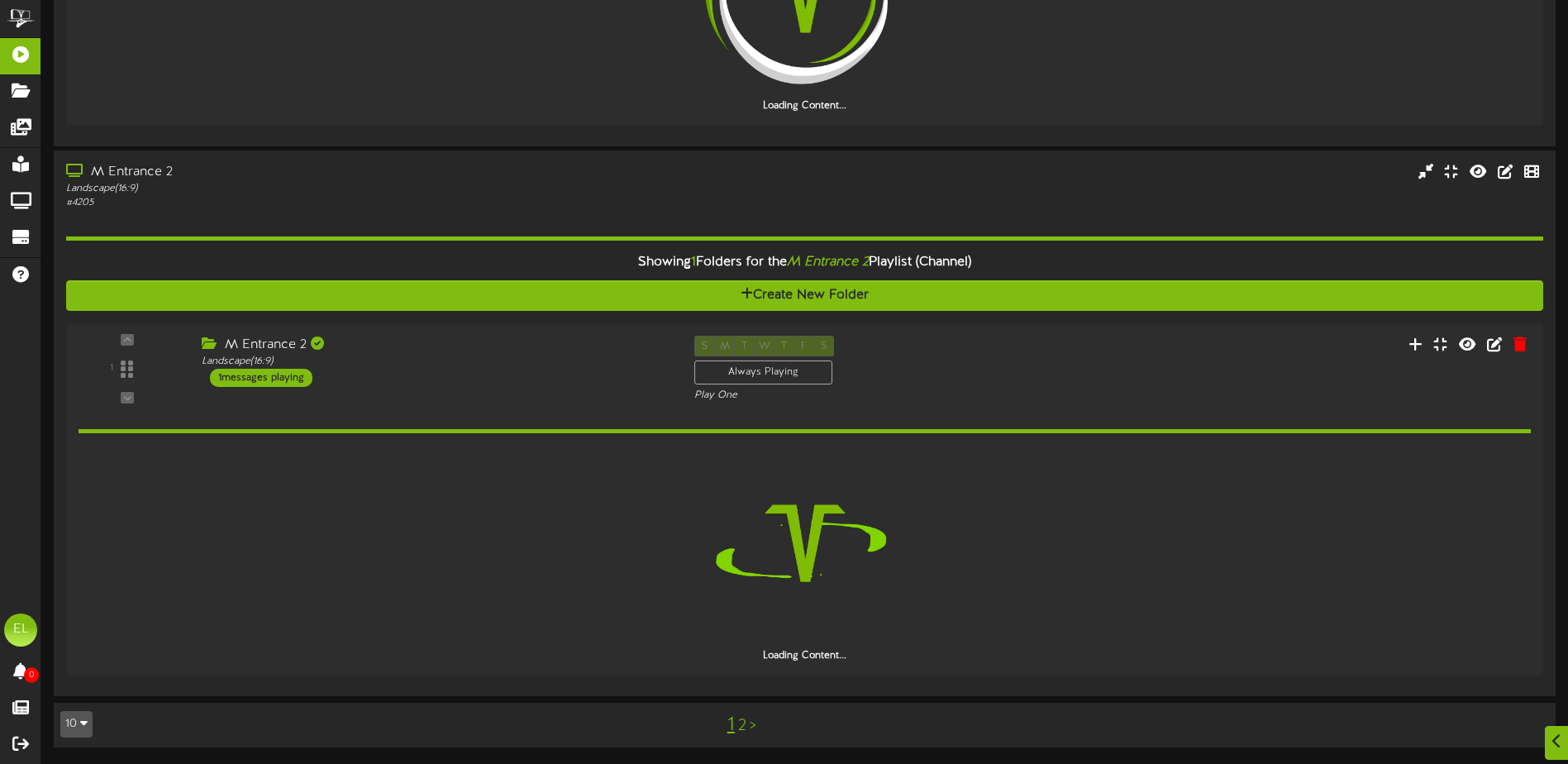
click at [80, 720] on icon "button" at bounding box center [84, 722] width 7 height 12
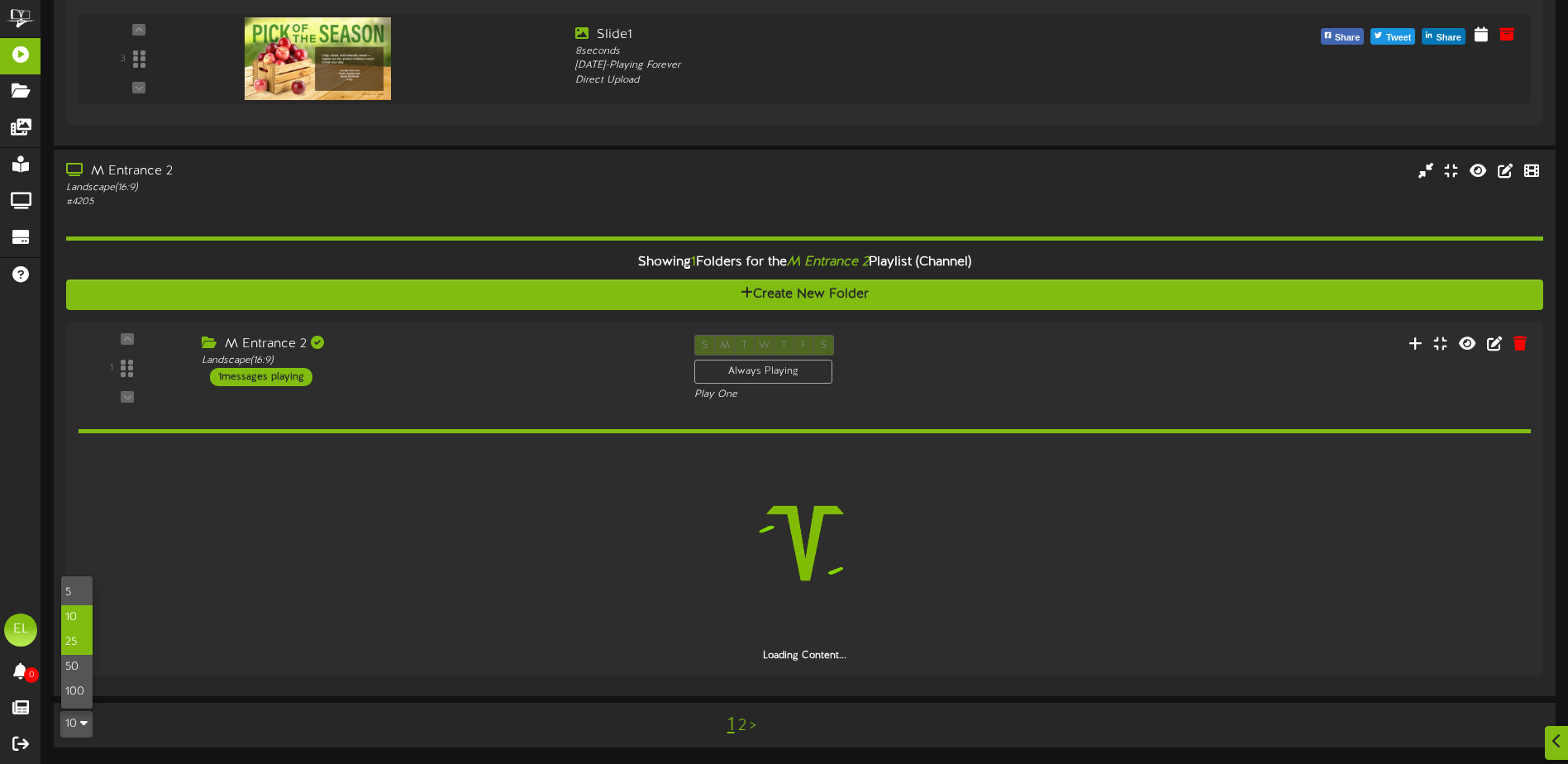
click at [74, 642] on div "25" at bounding box center [77, 642] width 32 height 24
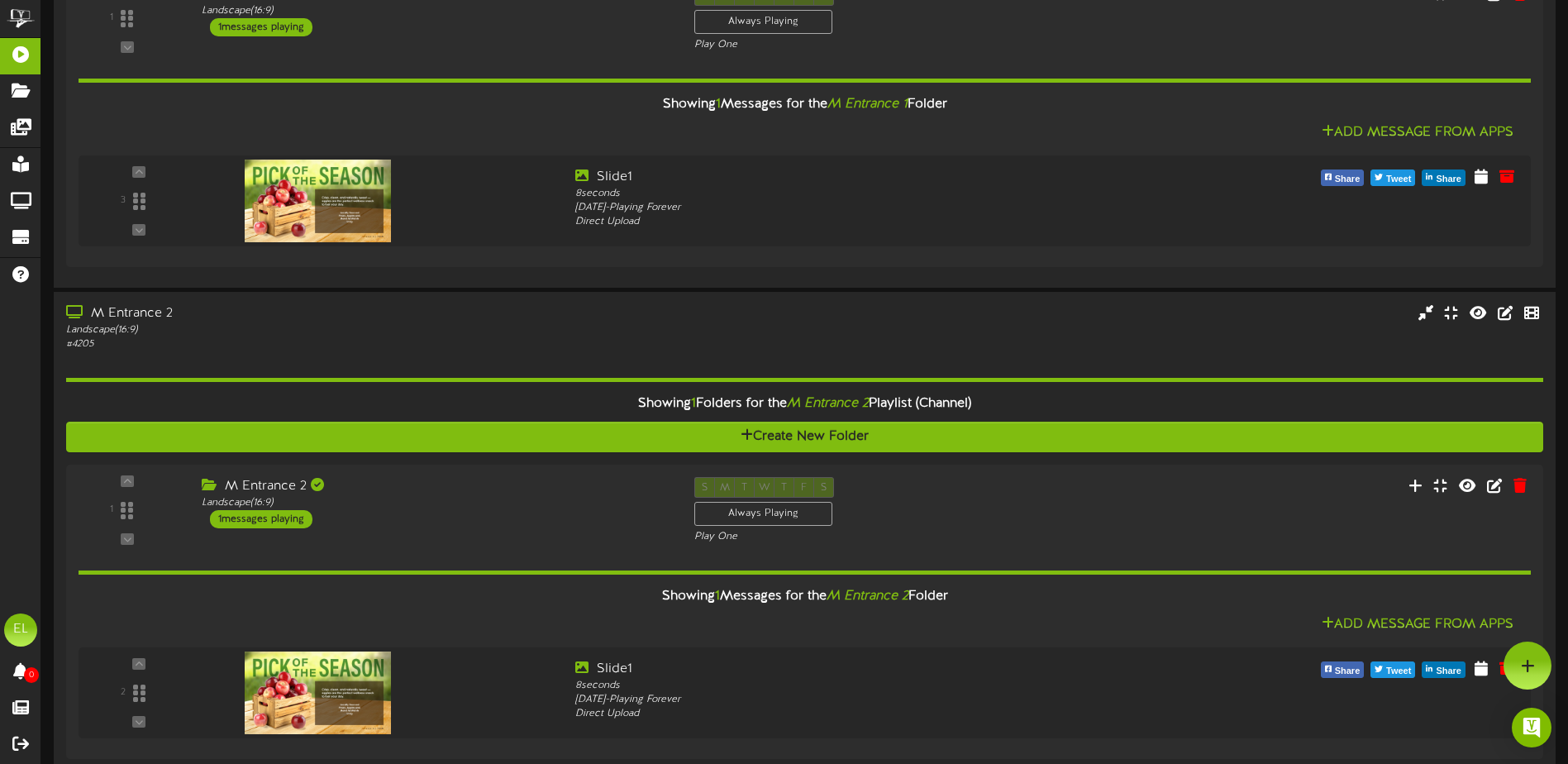
scroll to position [1113, 0]
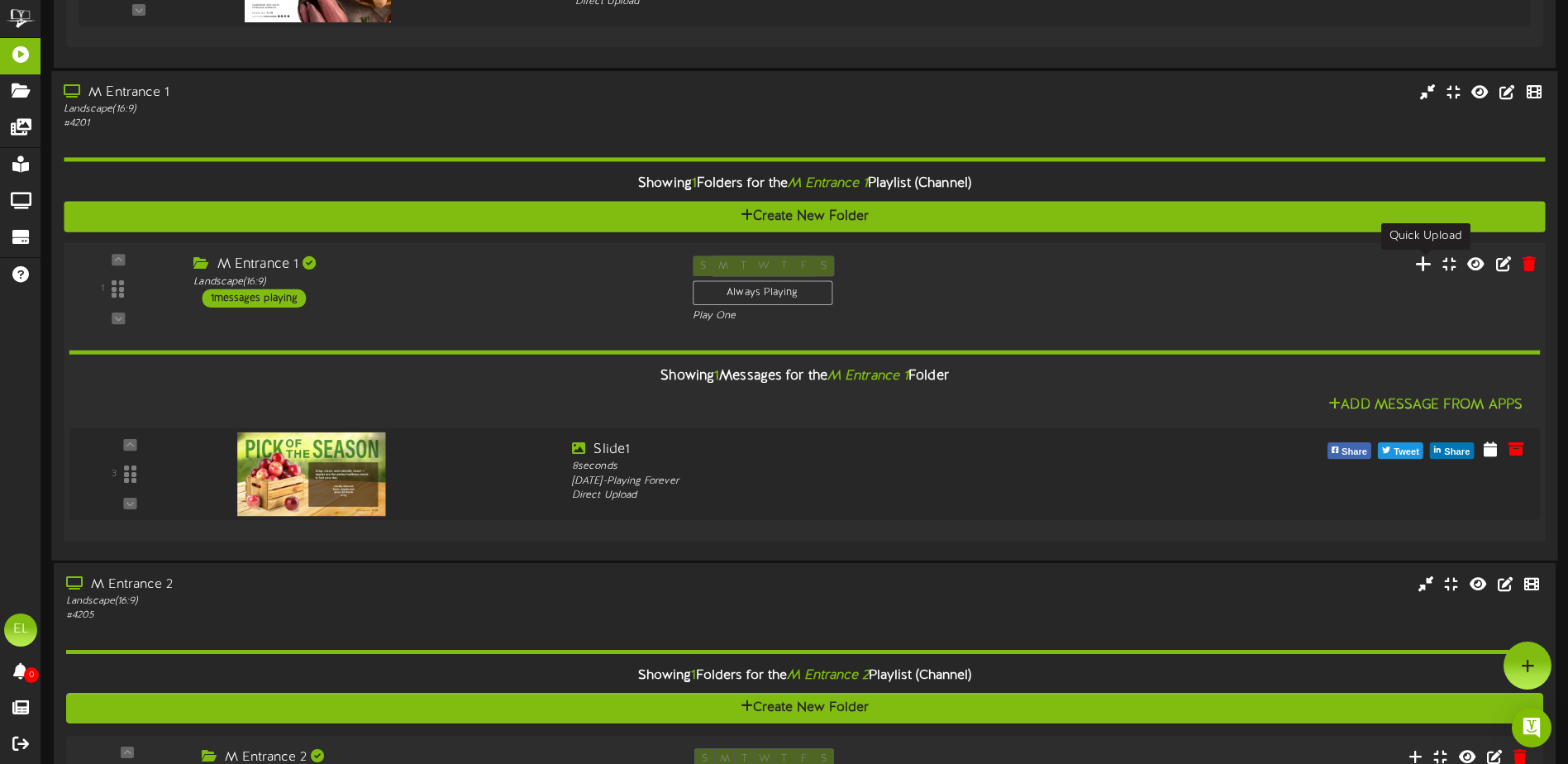
click at [1421, 260] on icon at bounding box center [1424, 263] width 17 height 18
click at [1489, 448] on icon at bounding box center [1497, 448] width 16 height 18
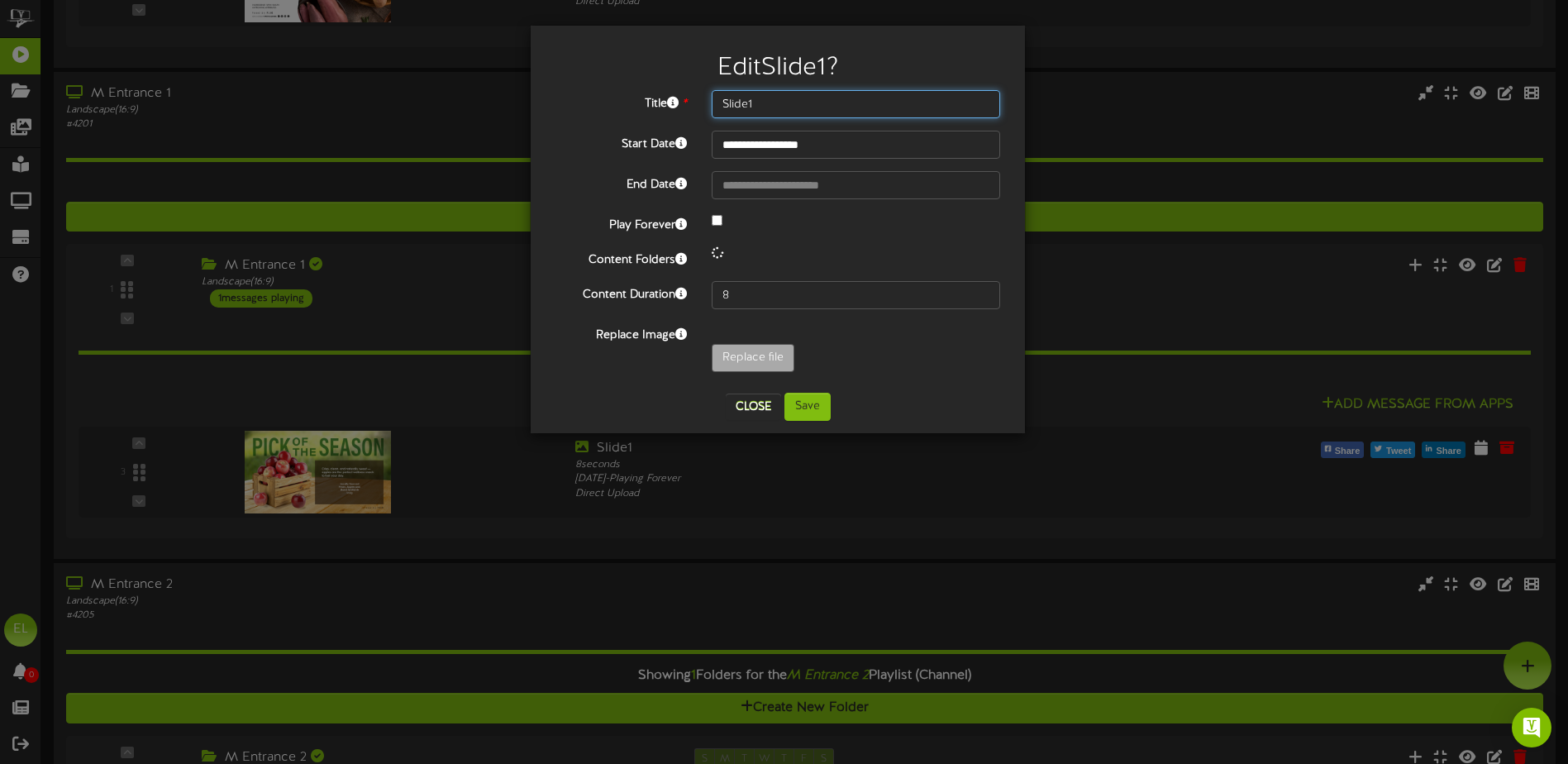
click at [778, 107] on input "Slide1" at bounding box center [856, 104] width 289 height 28
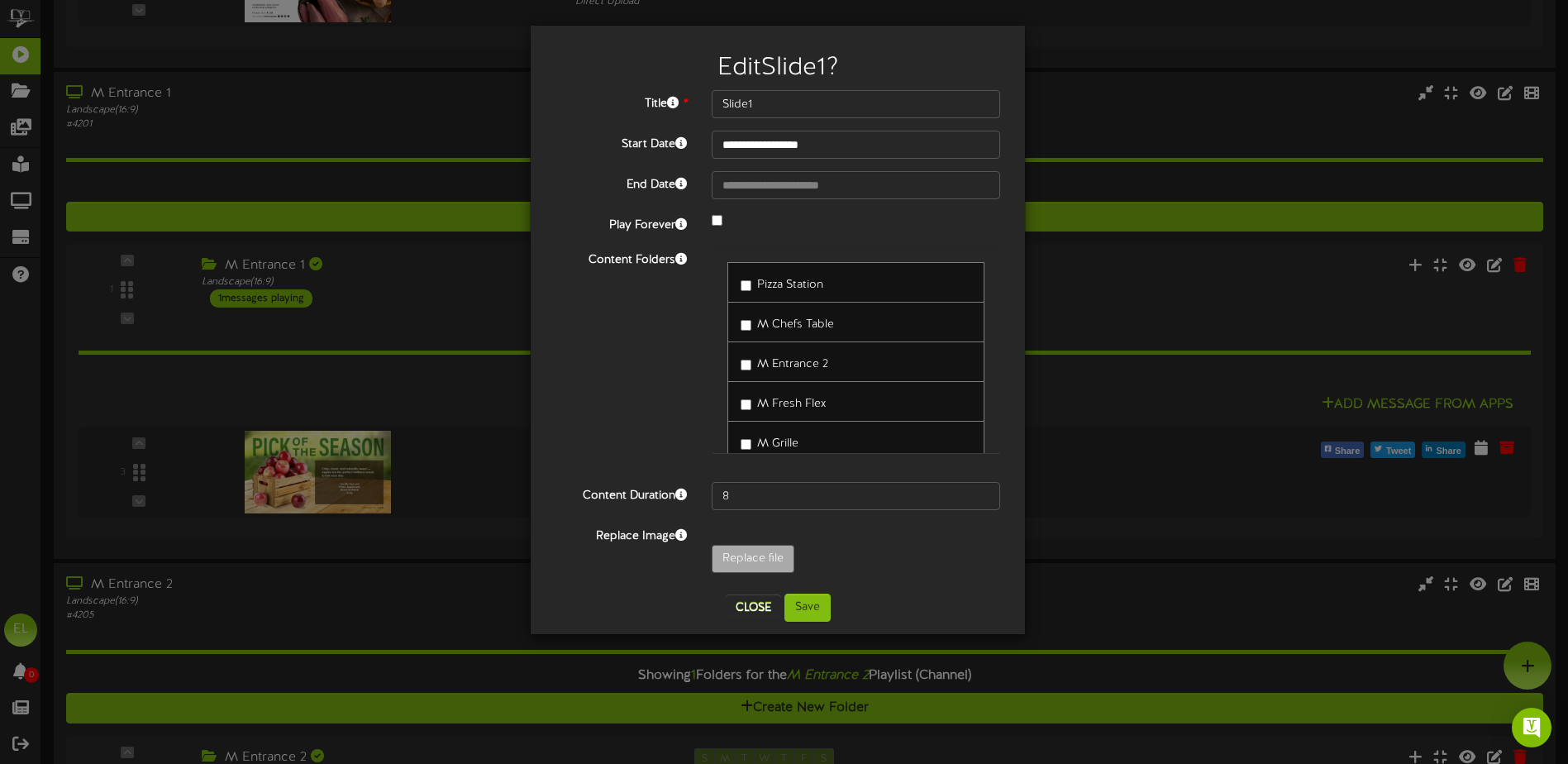
click at [773, 239] on div "**********" at bounding box center [777, 336] width 445 height 491
click at [678, 260] on icon at bounding box center [681, 258] width 12 height 12
click at [827, 101] on input "Slide1" at bounding box center [856, 104] width 289 height 28
type input "Slide1"
click at [764, 603] on button "Close" at bounding box center [753, 607] width 55 height 26
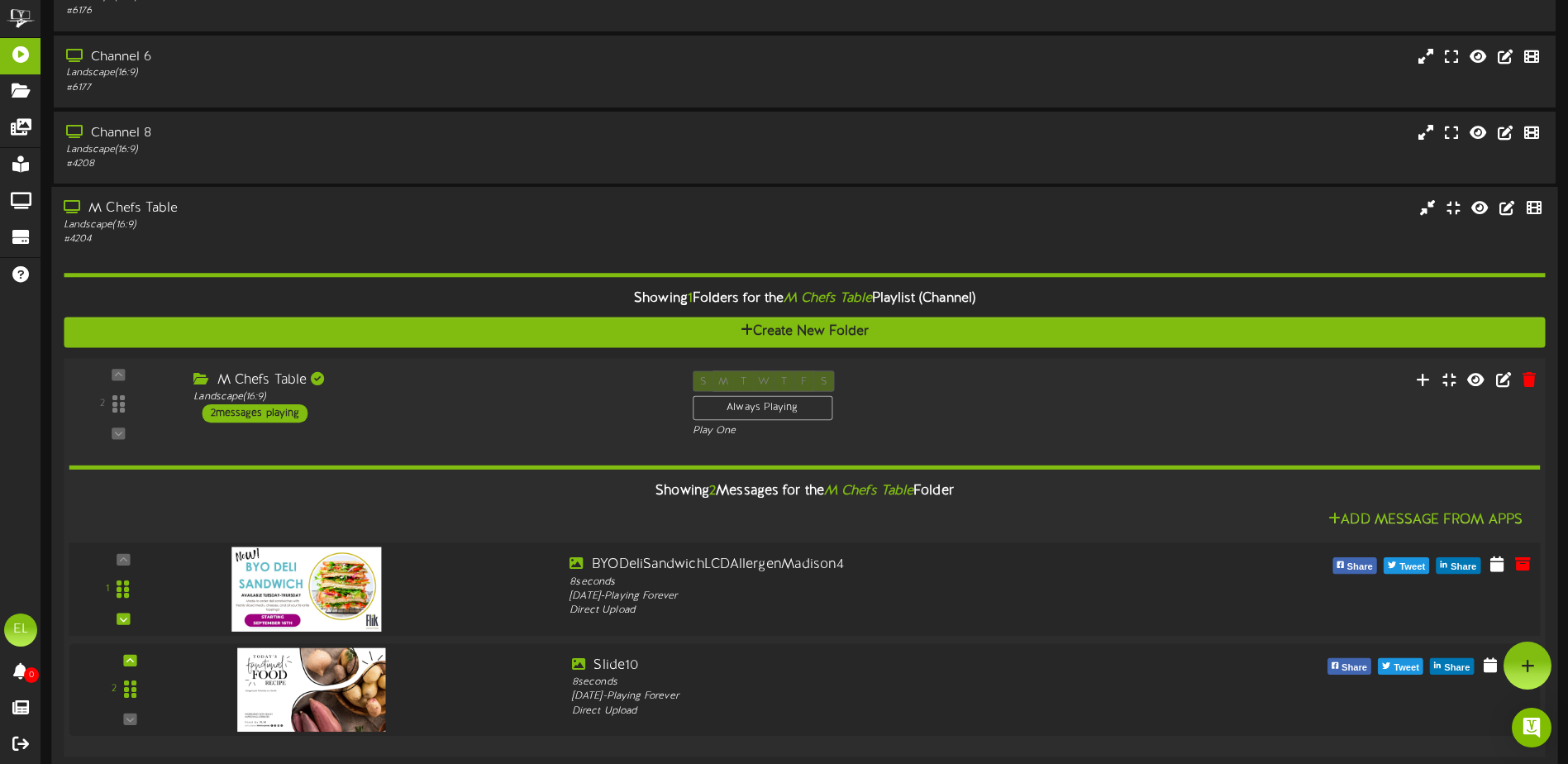
scroll to position [369, 0]
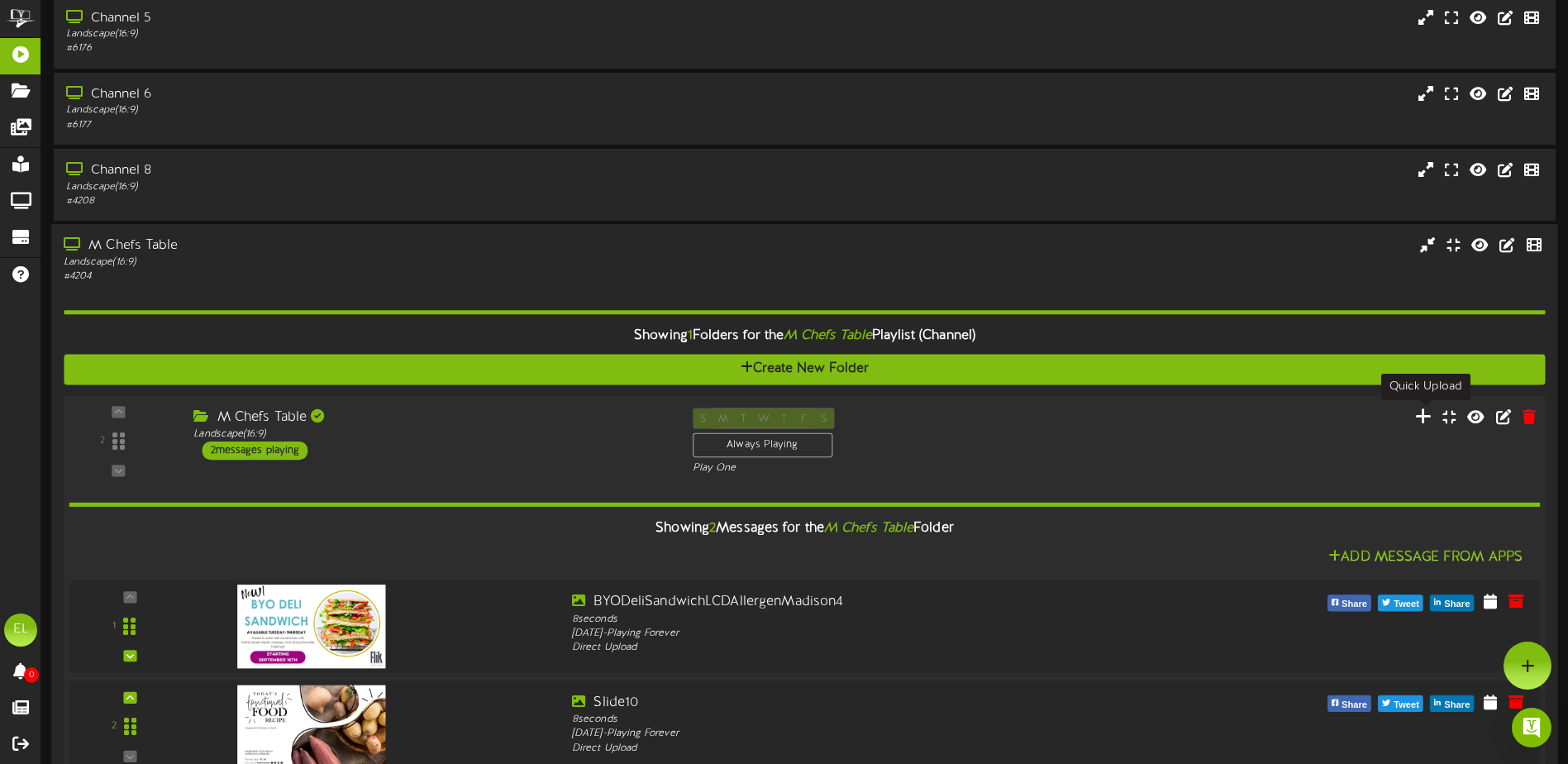
click at [1422, 411] on icon at bounding box center [1424, 416] width 17 height 18
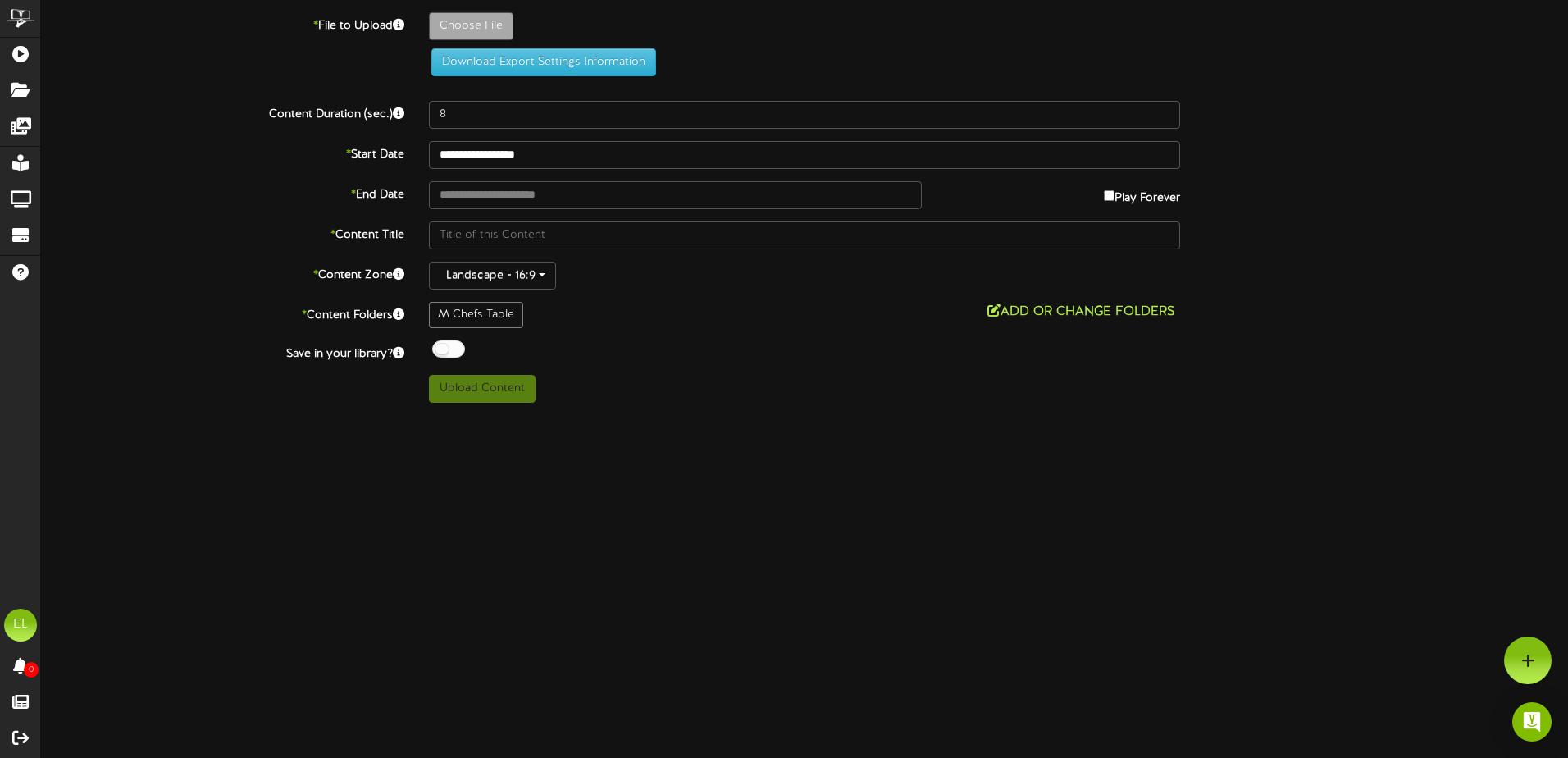
click at [1098, 306] on button "Add or Change Folders" at bounding box center [1081, 312] width 198 height 21
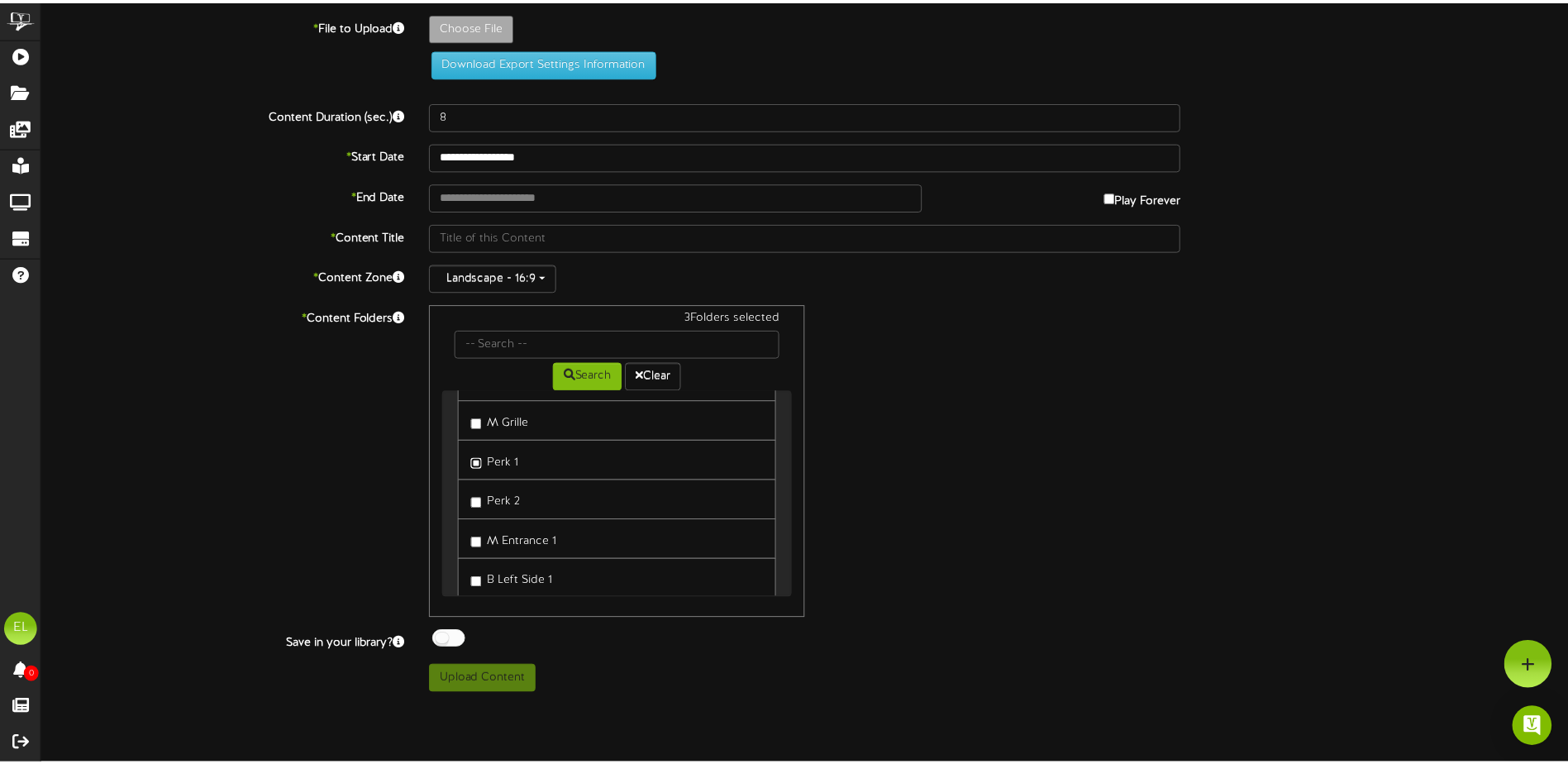
scroll to position [196, 0]
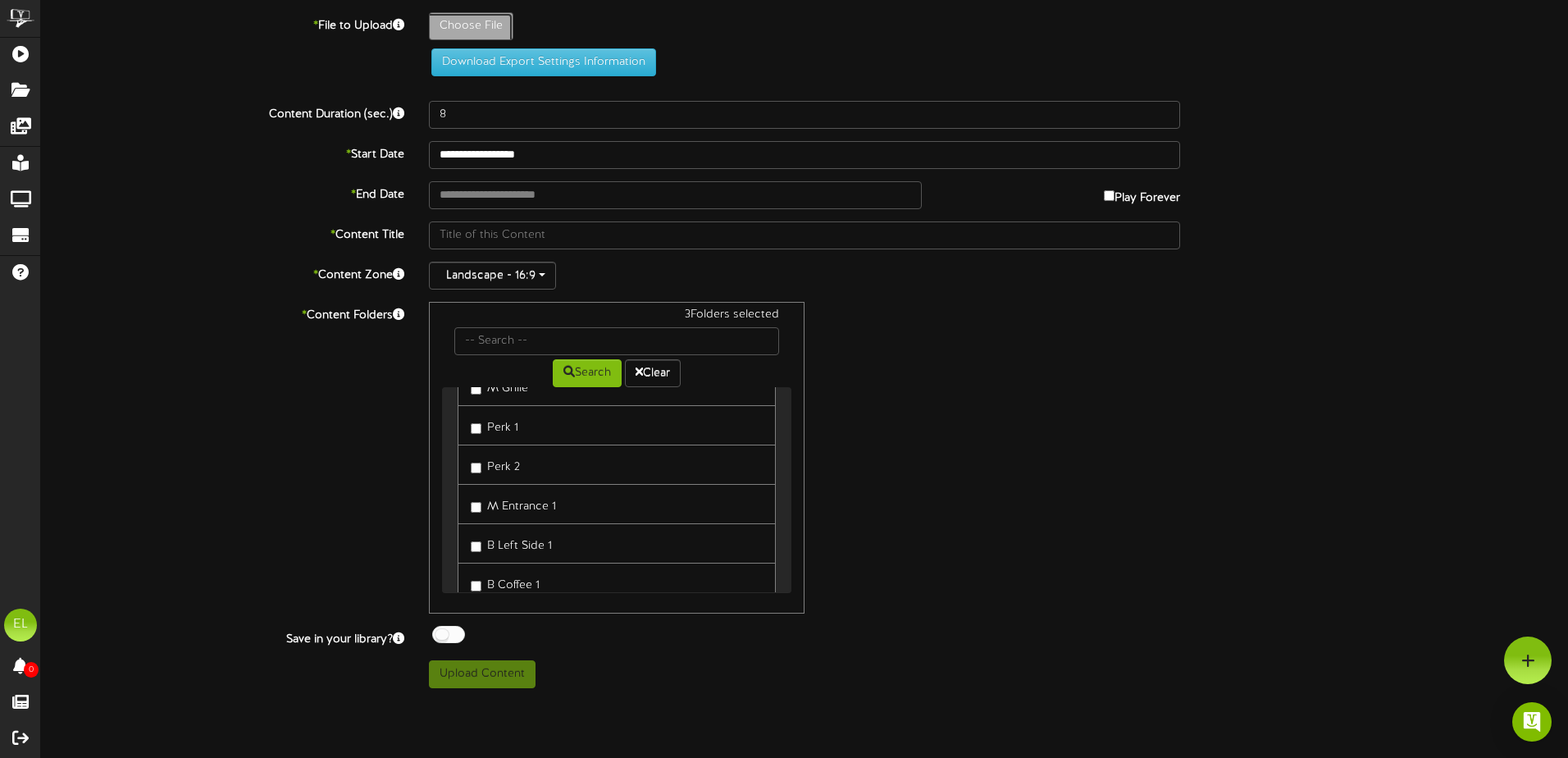
type input "**********"
type input "09222025"
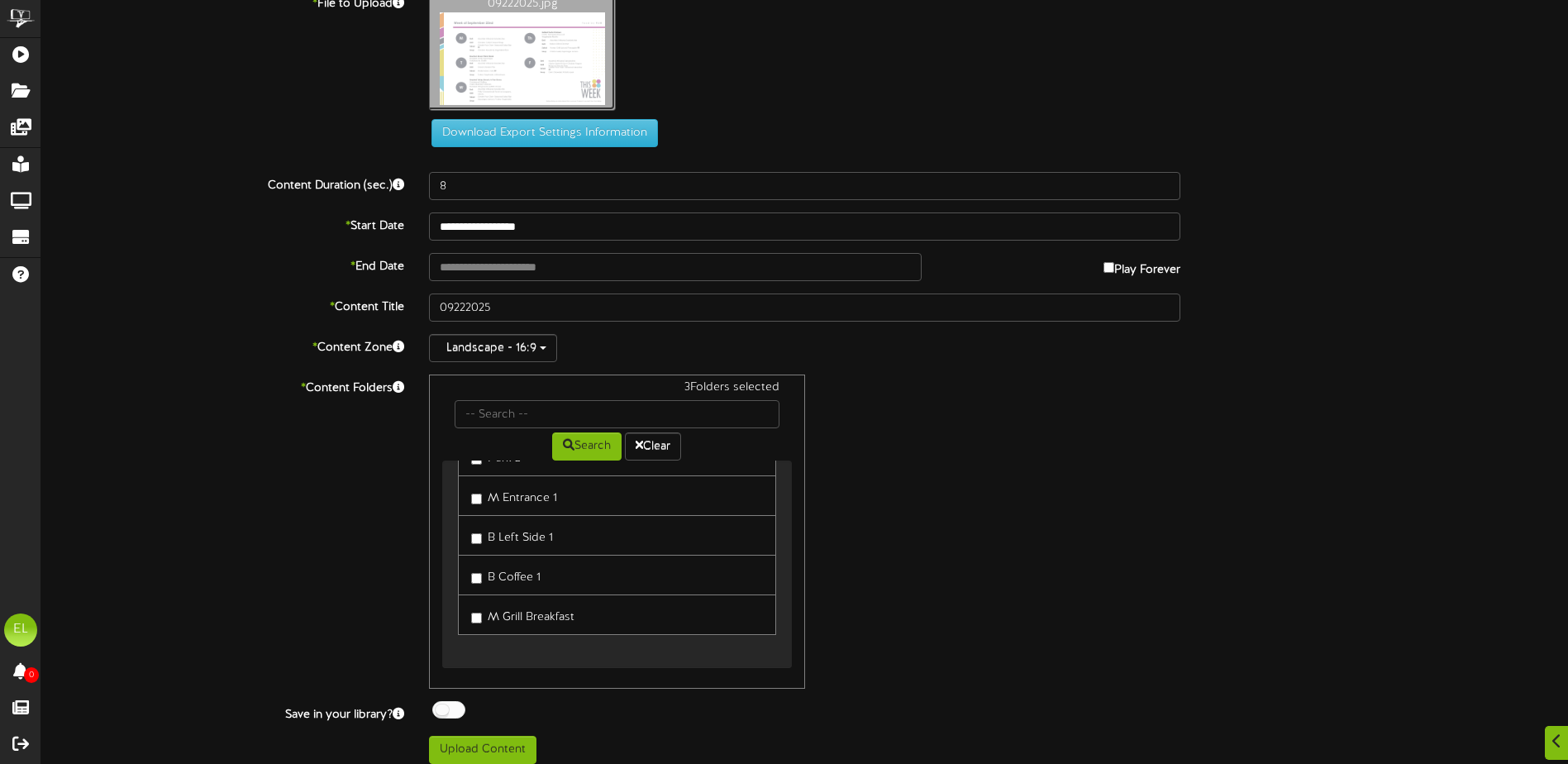
scroll to position [34, 0]
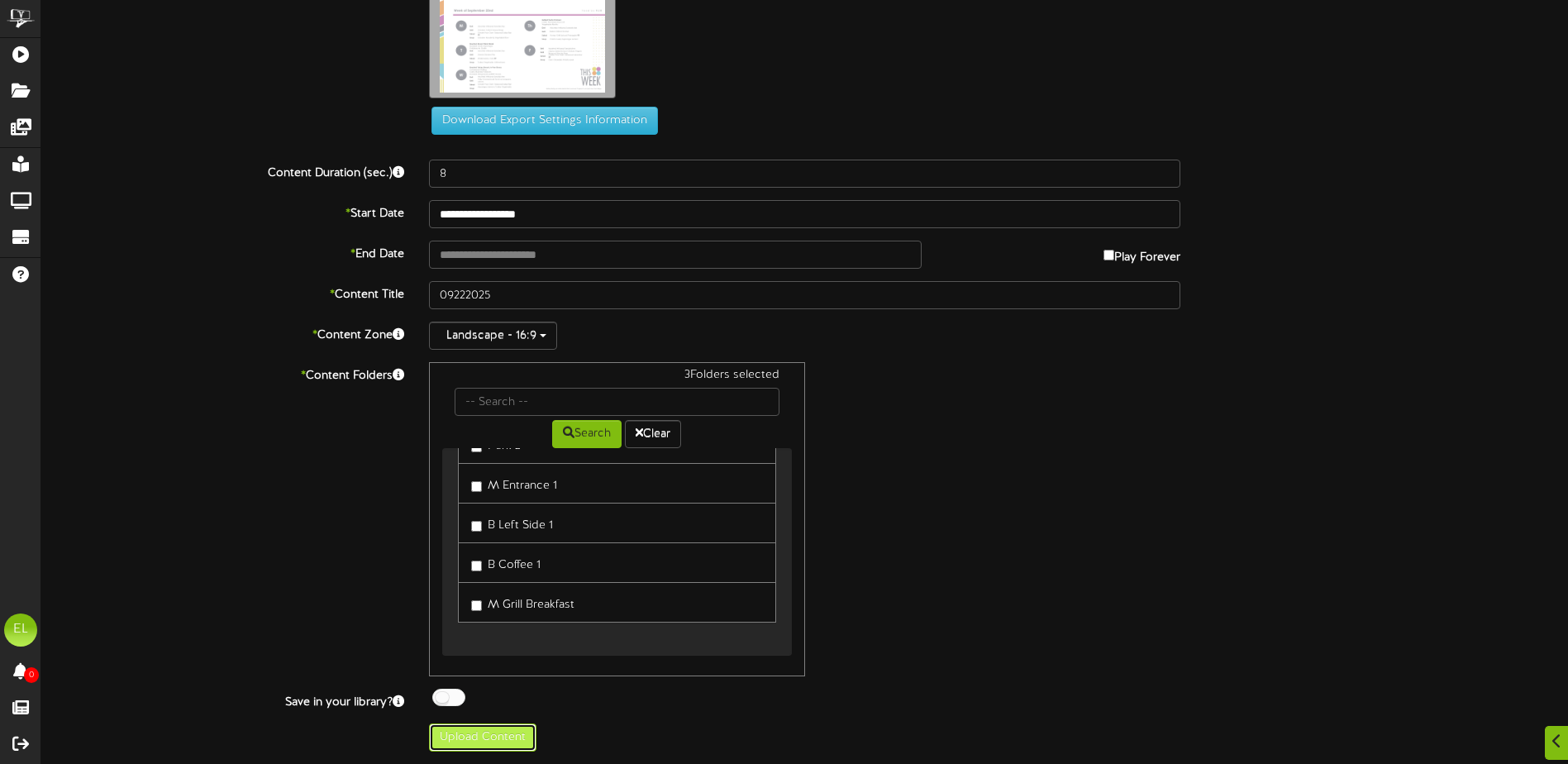
click at [497, 741] on button "Upload Content" at bounding box center [482, 737] width 107 height 28
type input "**********"
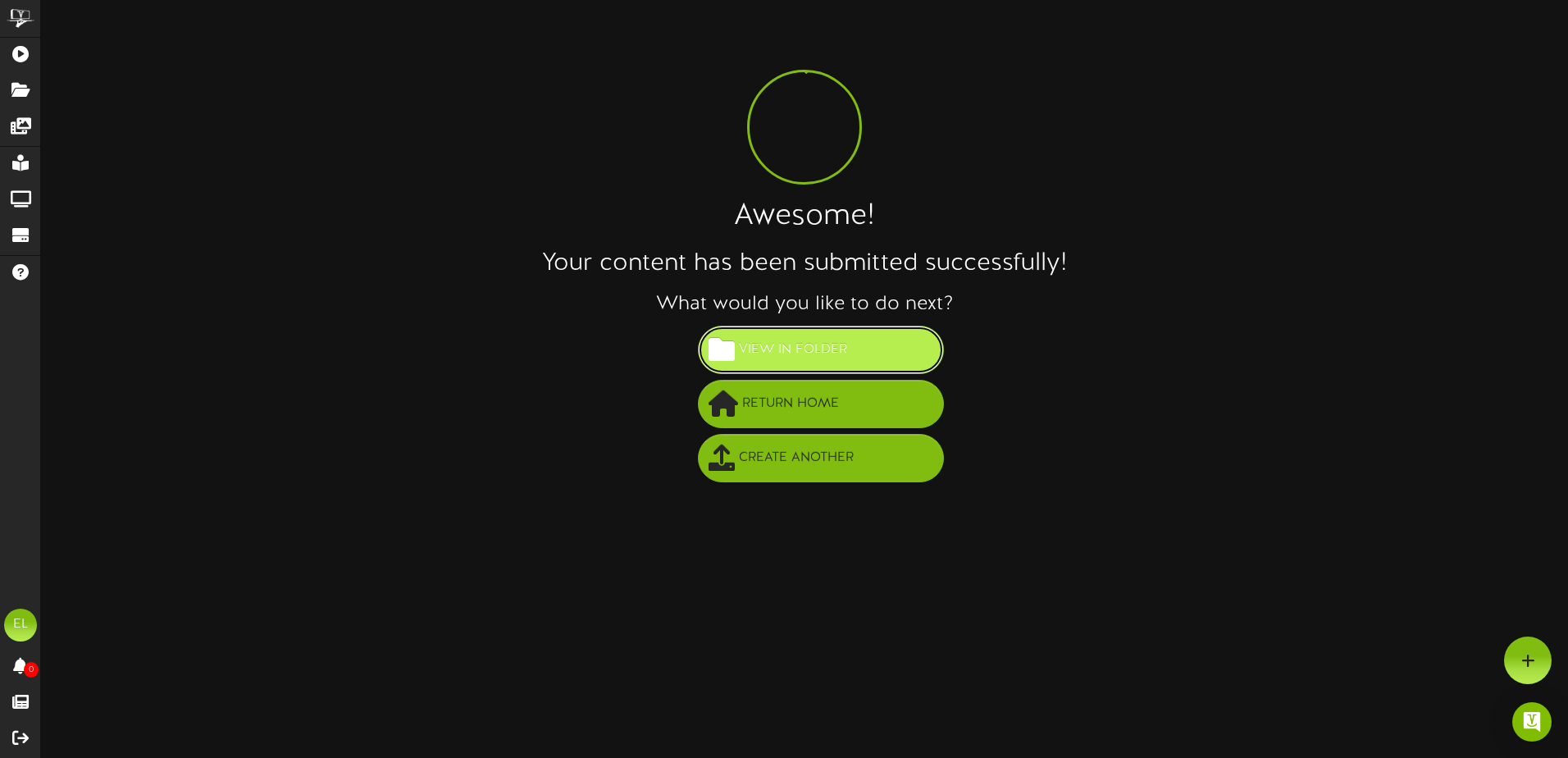
click at [749, 340] on span "View in Folder" at bounding box center [793, 349] width 116 height 27
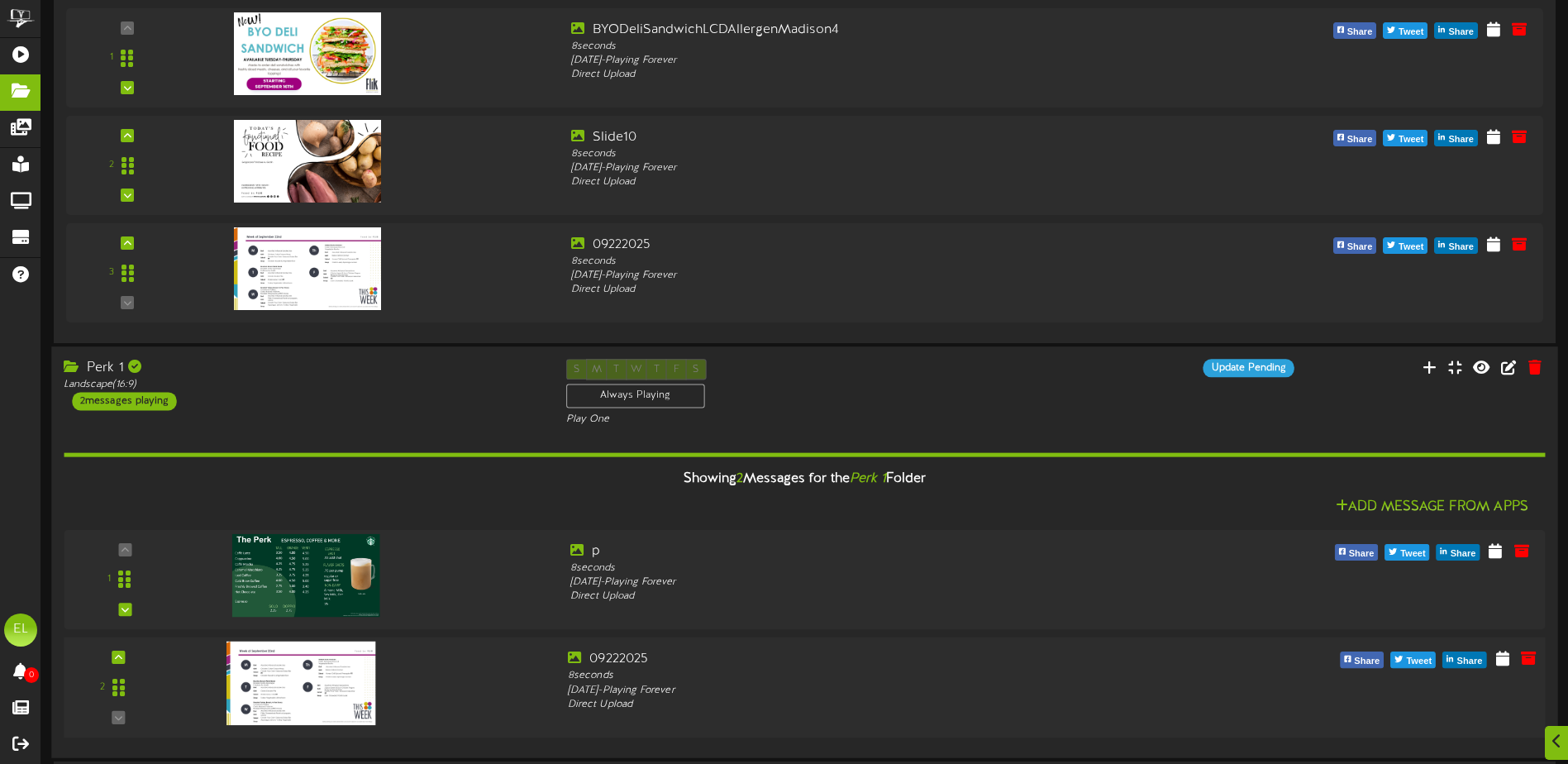
scroll to position [722, 0]
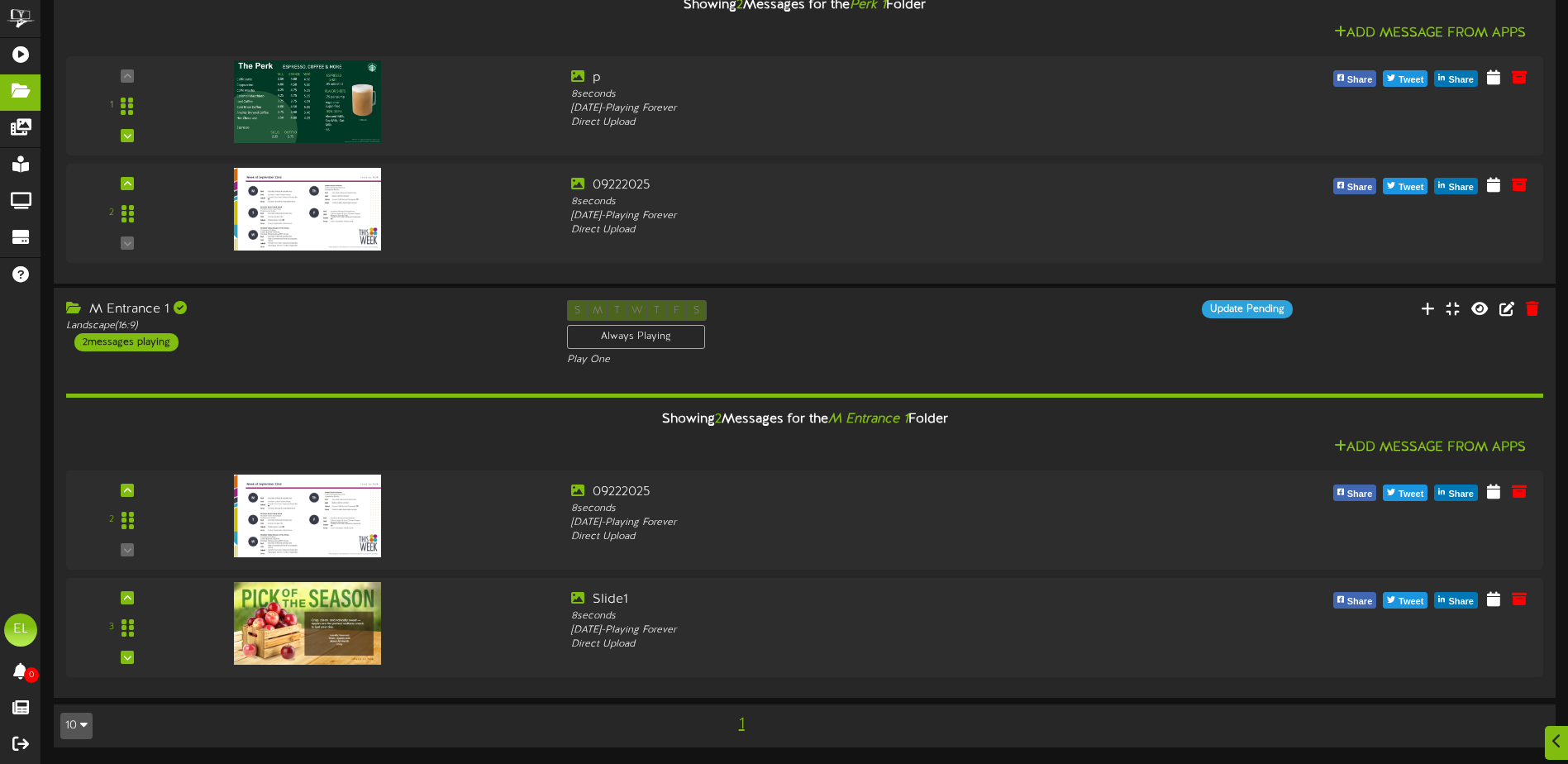
click at [87, 728] on icon "button" at bounding box center [84, 724] width 7 height 12
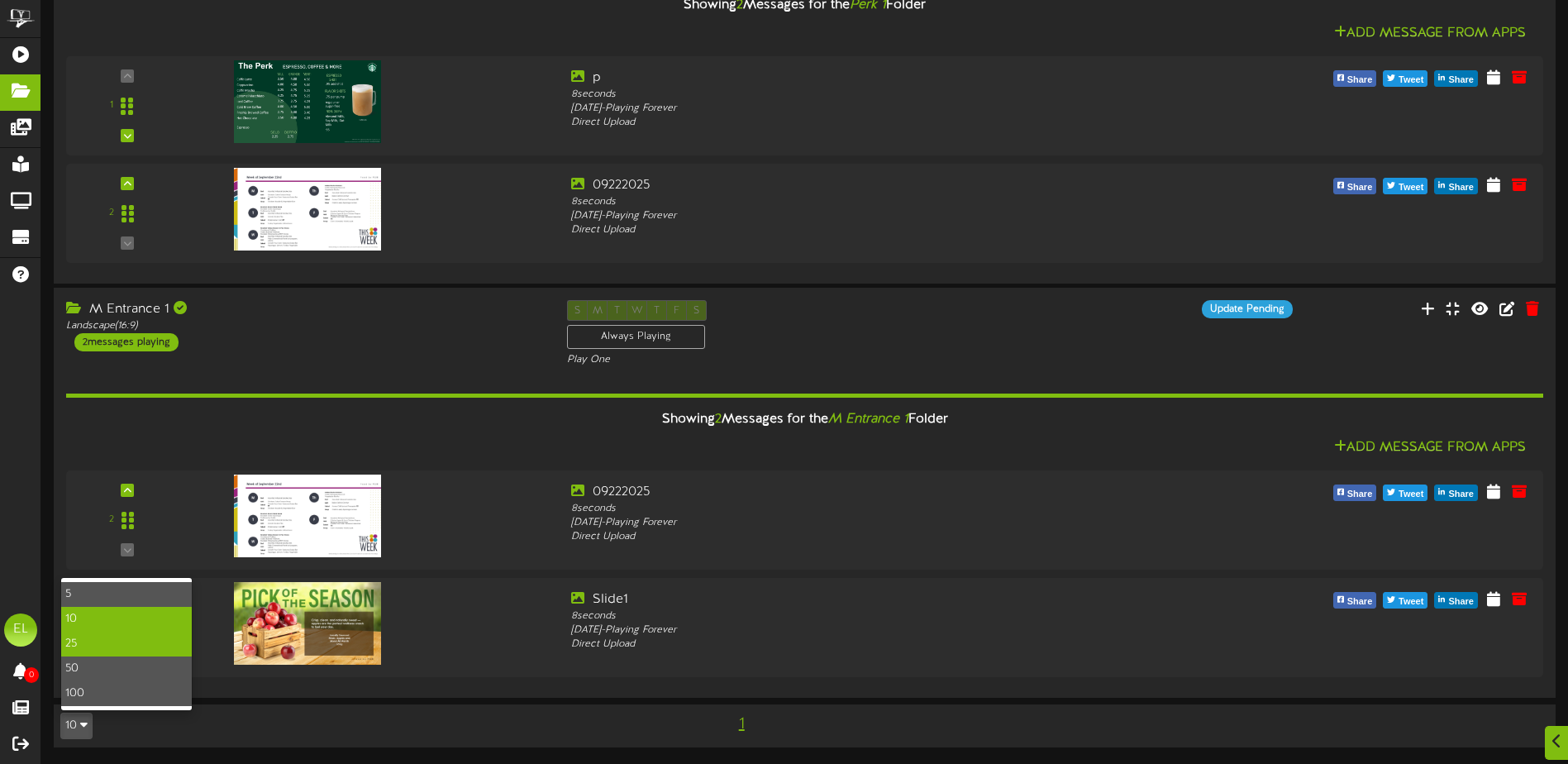
click at [70, 643] on div "25" at bounding box center [126, 644] width 131 height 24
